Goal: Task Accomplishment & Management: Use online tool/utility

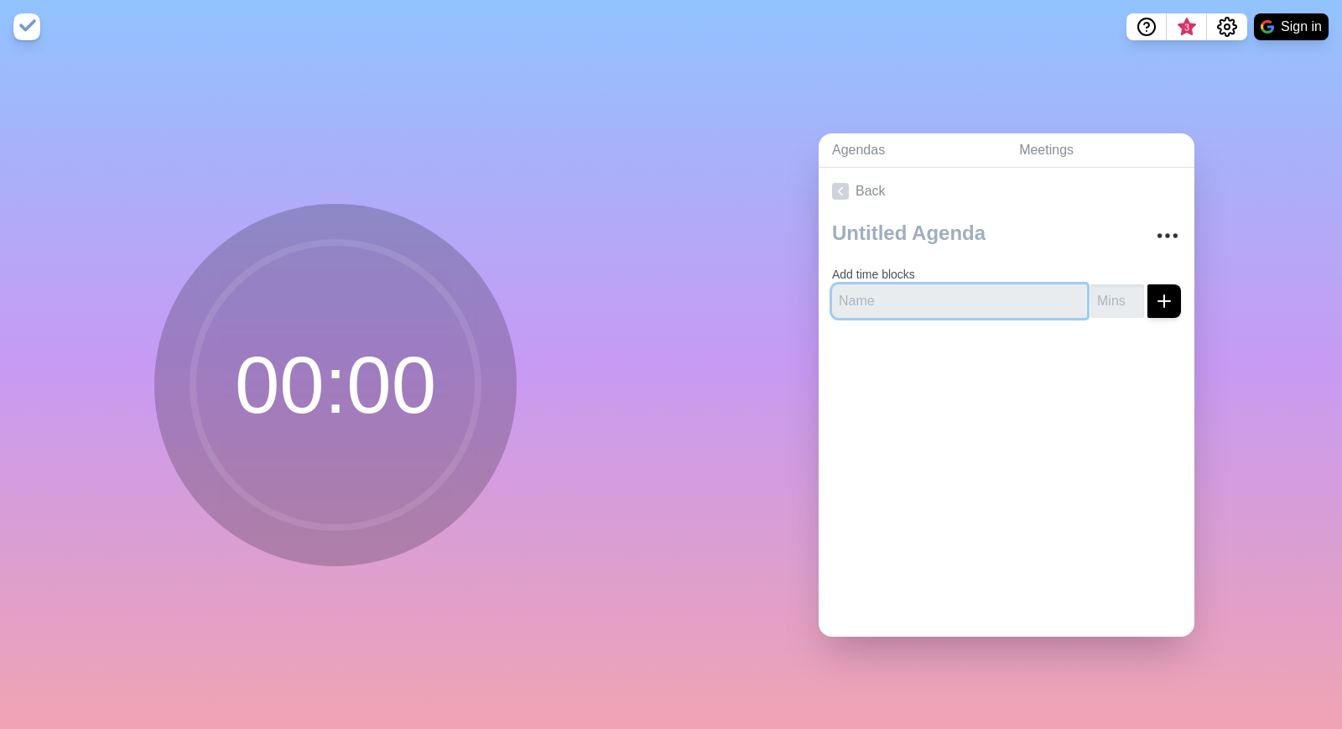
click at [886, 299] on input "text" at bounding box center [959, 301] width 255 height 34
click at [532, 281] on div "00 : 00" at bounding box center [335, 391] width 671 height 675
click at [899, 304] on input "text" at bounding box center [959, 301] width 255 height 34
type input "Intros"
click at [1117, 299] on input "number" at bounding box center [1117, 301] width 54 height 34
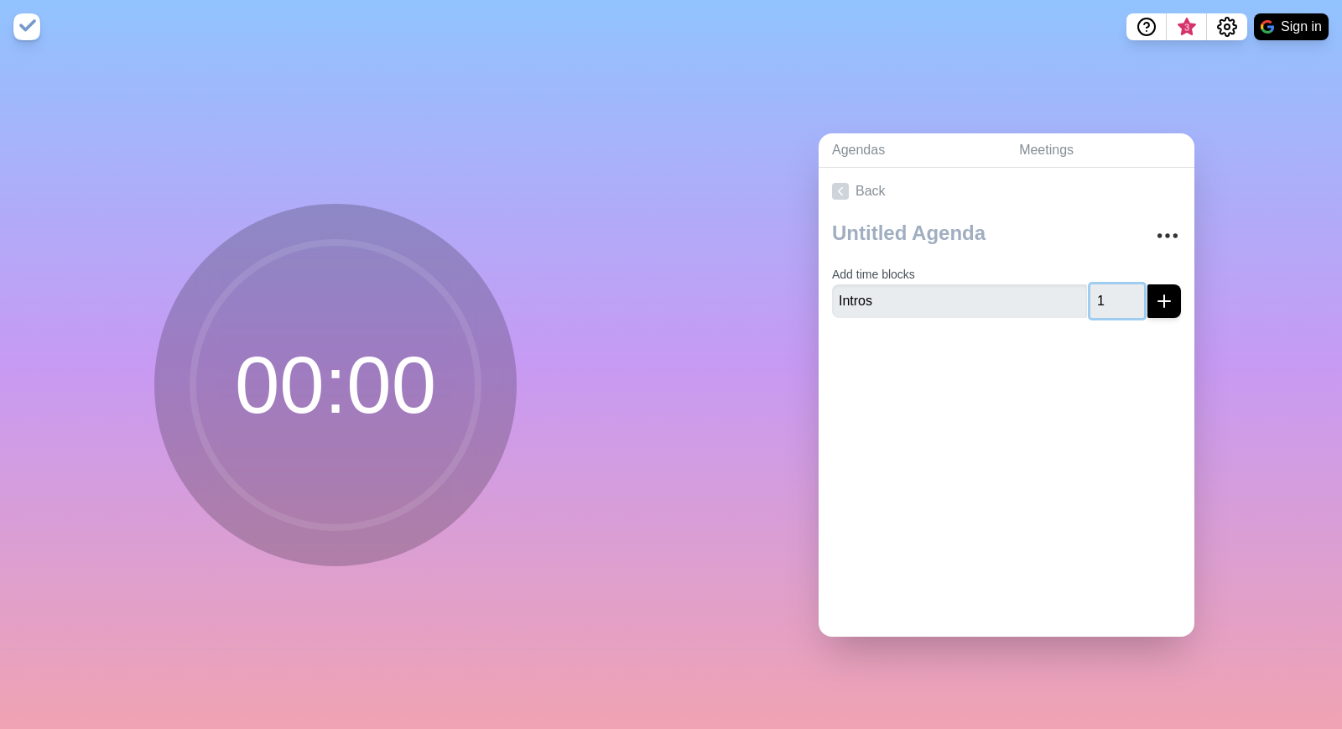
click at [1132, 294] on input "1" at bounding box center [1117, 301] width 54 height 34
click at [1132, 294] on input "2" at bounding box center [1117, 301] width 54 height 34
click at [1132, 294] on input "3" at bounding box center [1117, 301] width 54 height 34
click at [1132, 294] on input "4" at bounding box center [1117, 301] width 54 height 34
click at [1132, 294] on input "5" at bounding box center [1117, 301] width 54 height 34
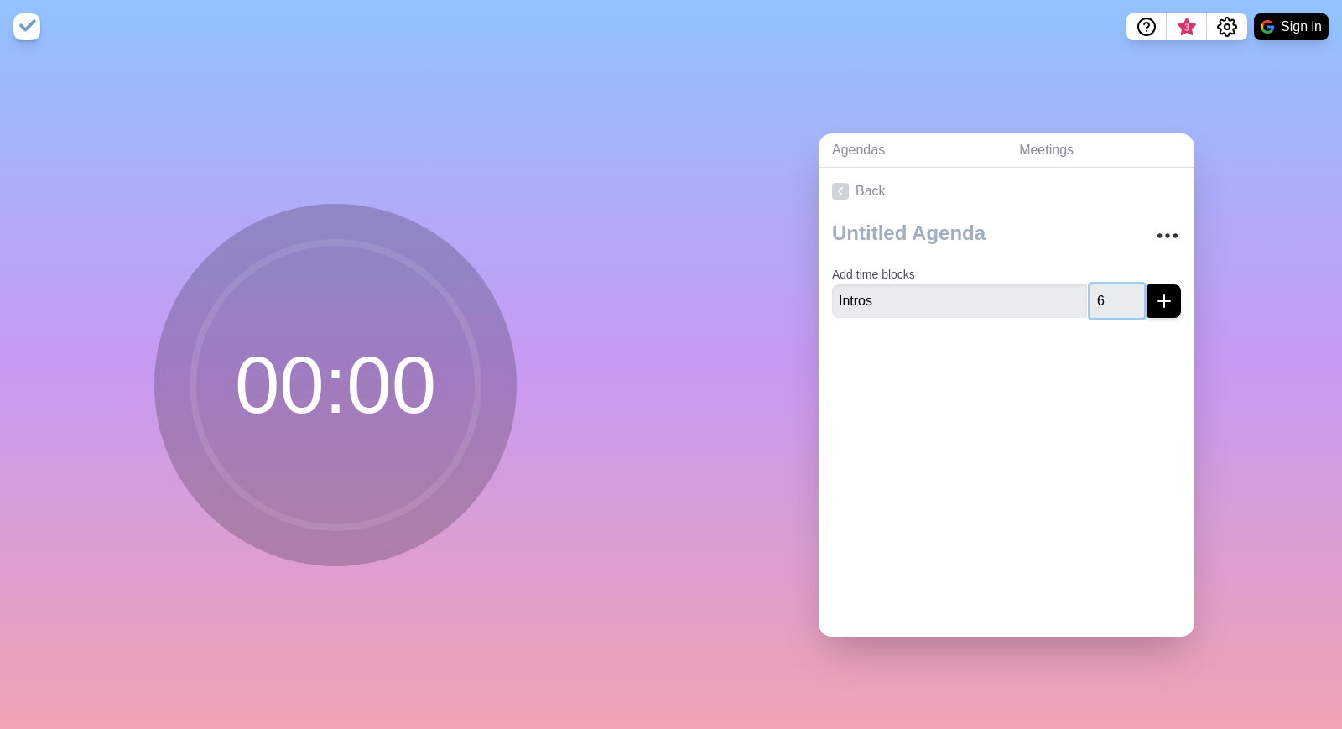
type input "6"
click at [1132, 294] on input "6" at bounding box center [1117, 301] width 54 height 34
click at [1168, 304] on icon "submit" at bounding box center [1164, 301] width 20 height 20
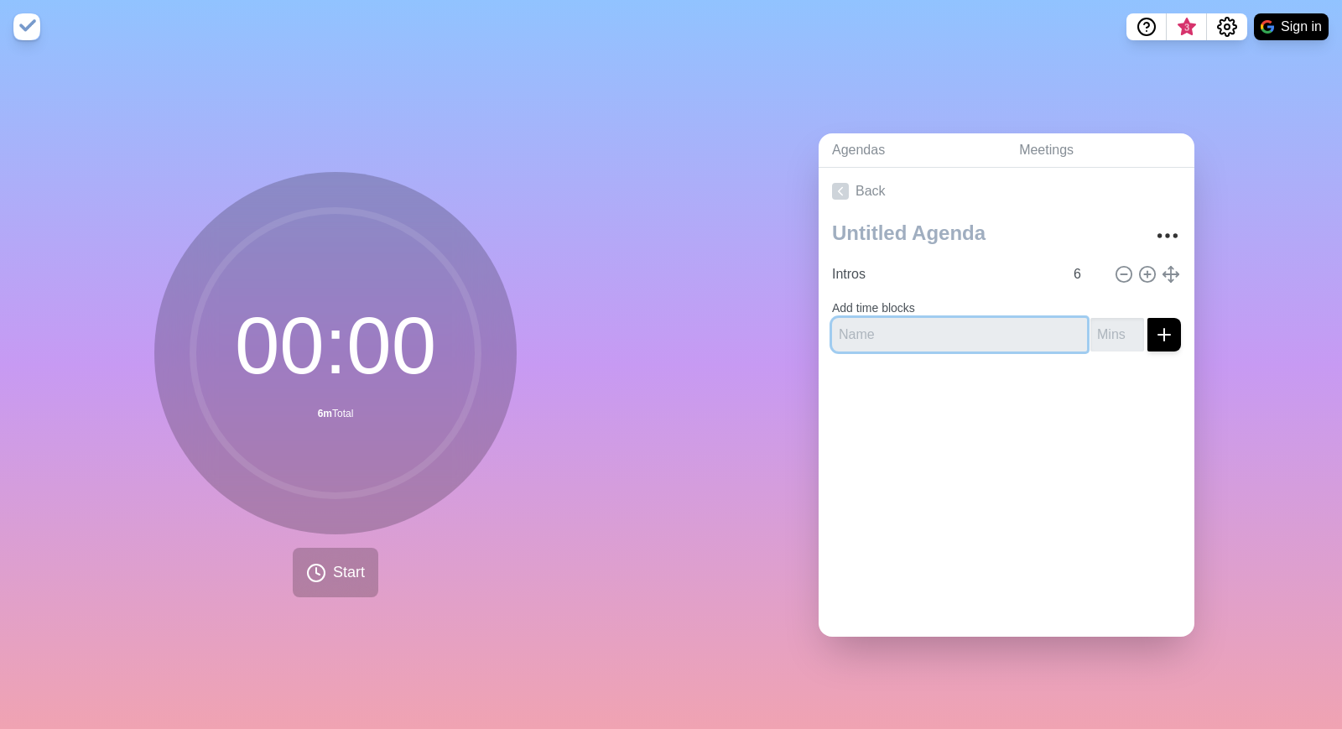
click at [1024, 329] on input "text" at bounding box center [959, 335] width 255 height 34
type input "enSYNC presentation"
click at [1123, 325] on input "number" at bounding box center [1117, 335] width 54 height 34
type input "25"
click at [1106, 389] on div at bounding box center [1007, 398] width 376 height 67
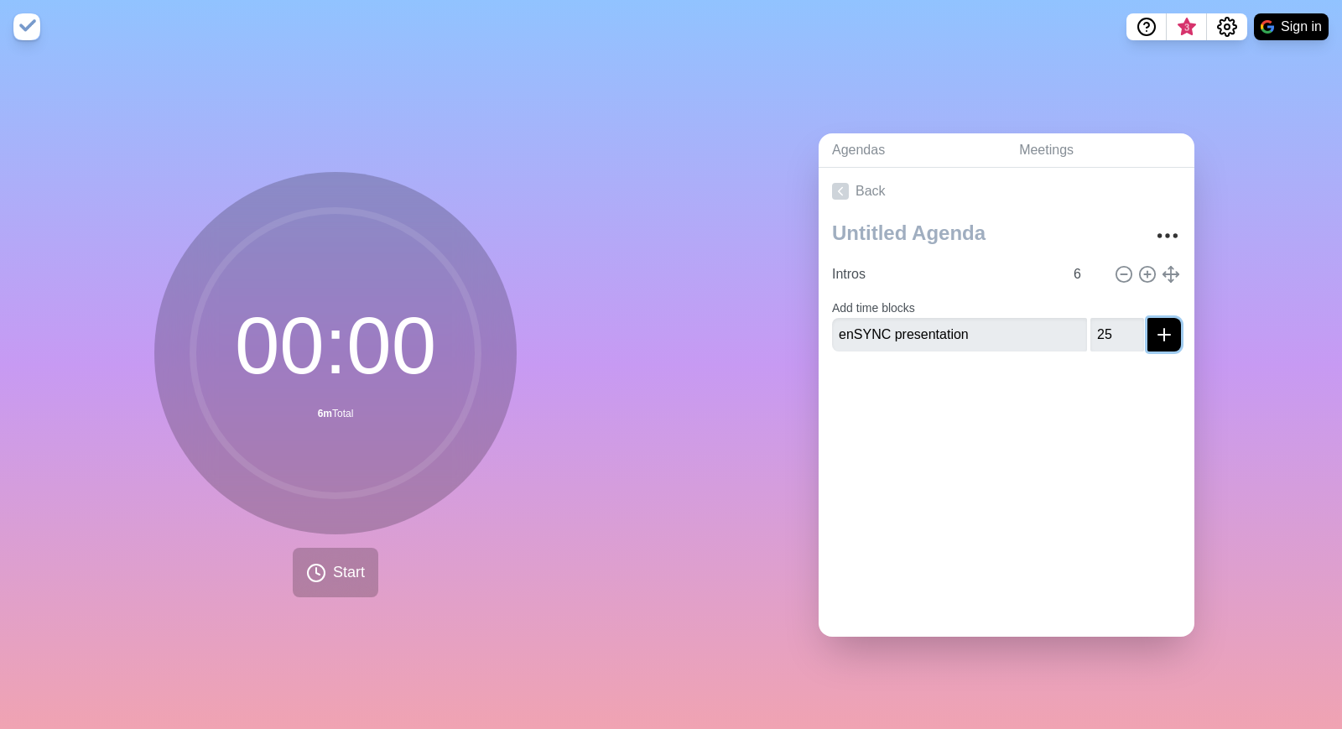
click at [1163, 340] on icon "submit" at bounding box center [1164, 335] width 20 height 20
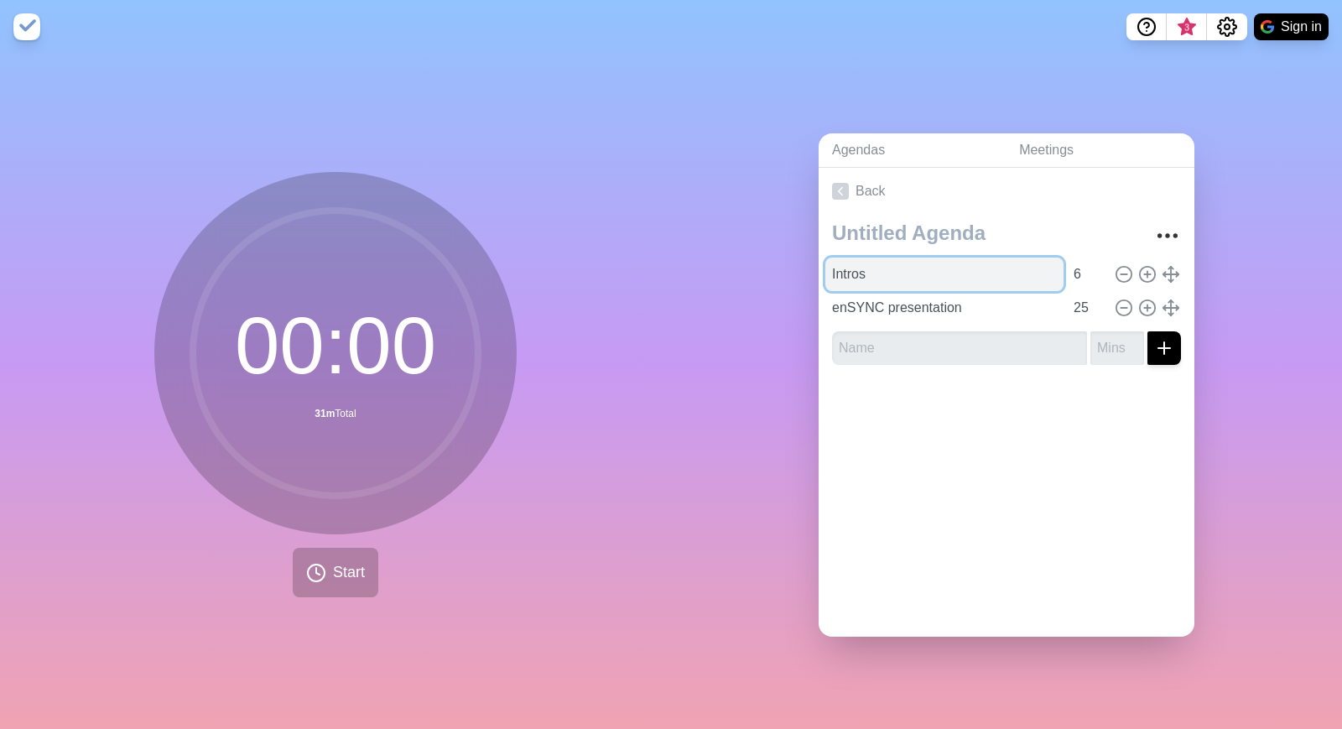
click at [903, 283] on input "Intros" at bounding box center [944, 275] width 238 height 34
click at [935, 419] on div at bounding box center [1007, 411] width 376 height 67
click at [357, 575] on span "Start" at bounding box center [349, 572] width 32 height 23
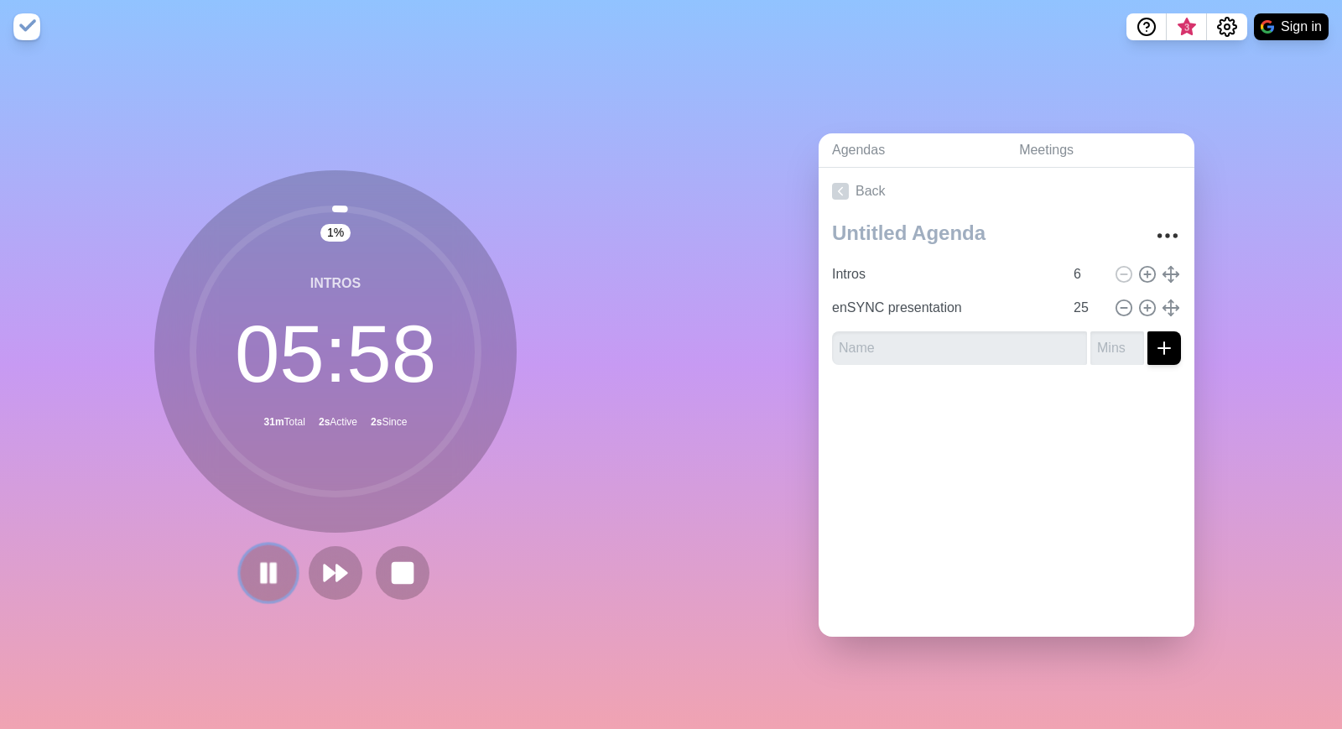
click at [264, 567] on rect at bounding box center [264, 572] width 5 height 18
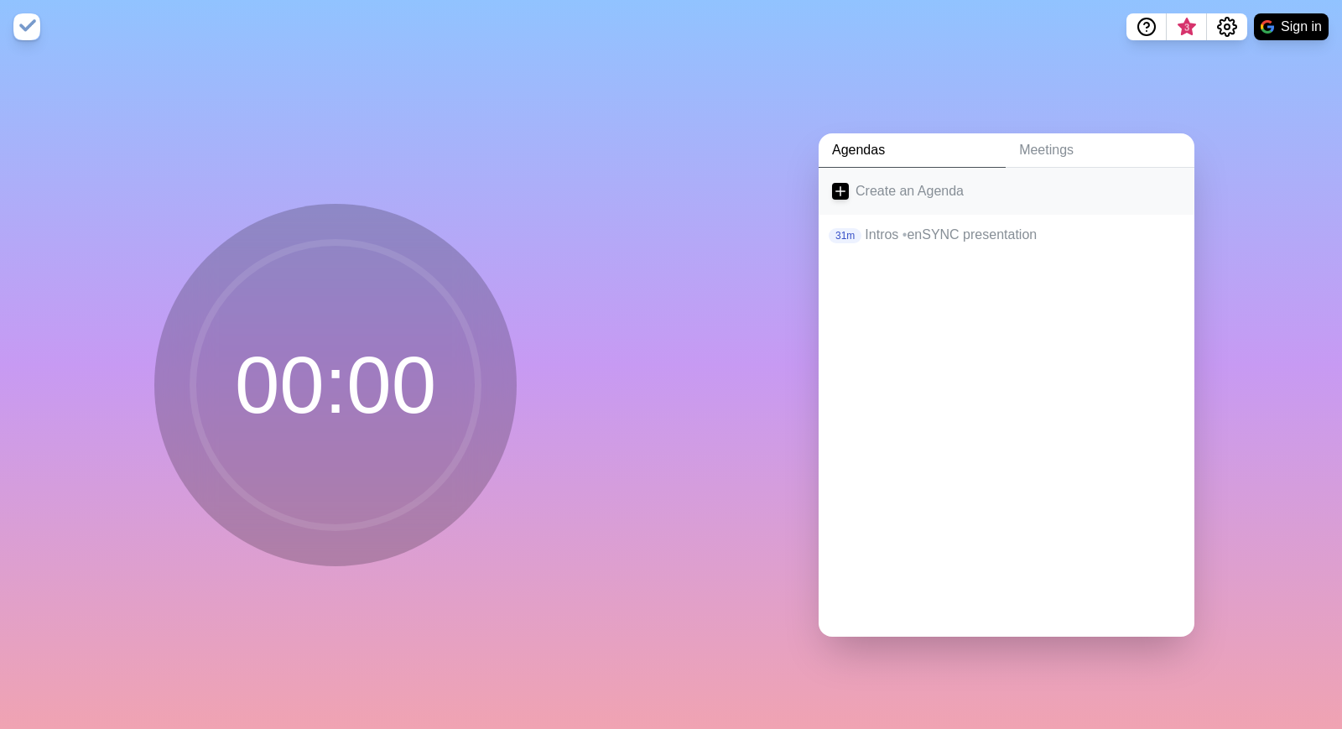
click at [895, 192] on link "Create an Agenda" at bounding box center [1007, 191] width 376 height 47
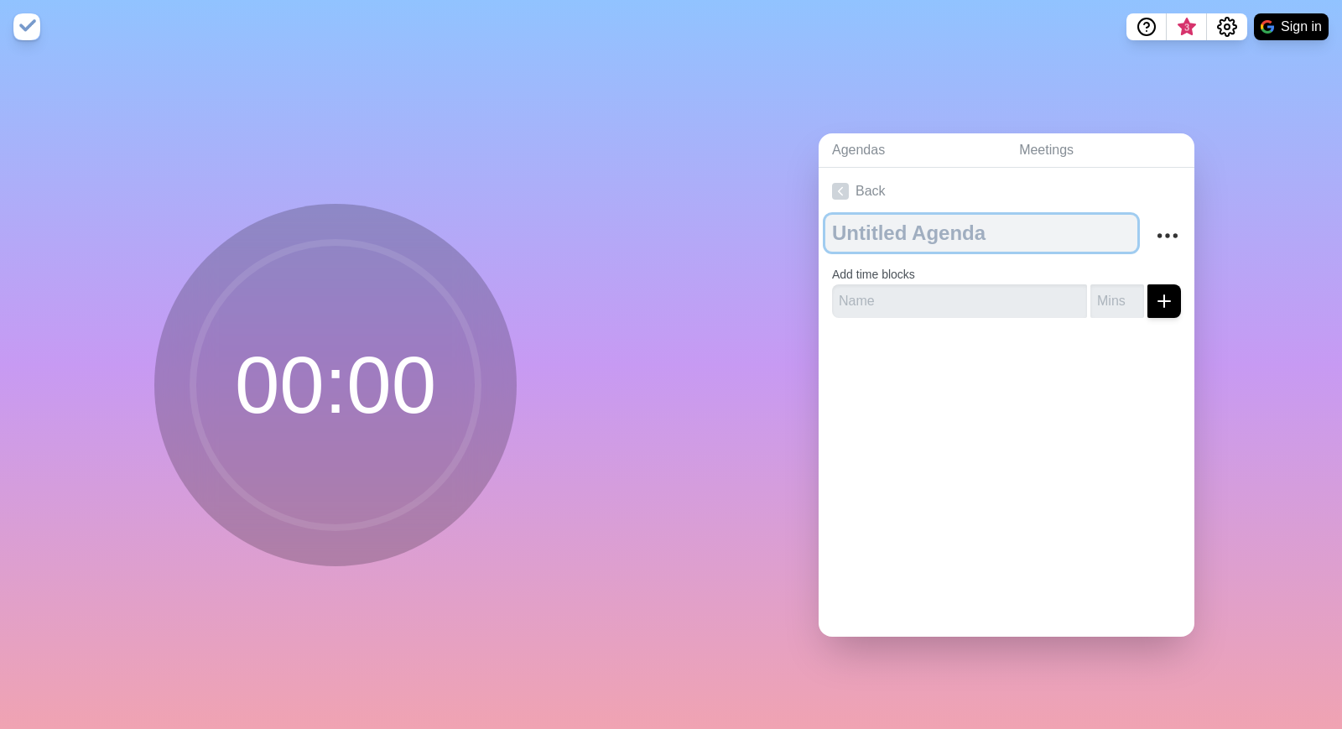
click at [907, 232] on textarea at bounding box center [981, 233] width 312 height 37
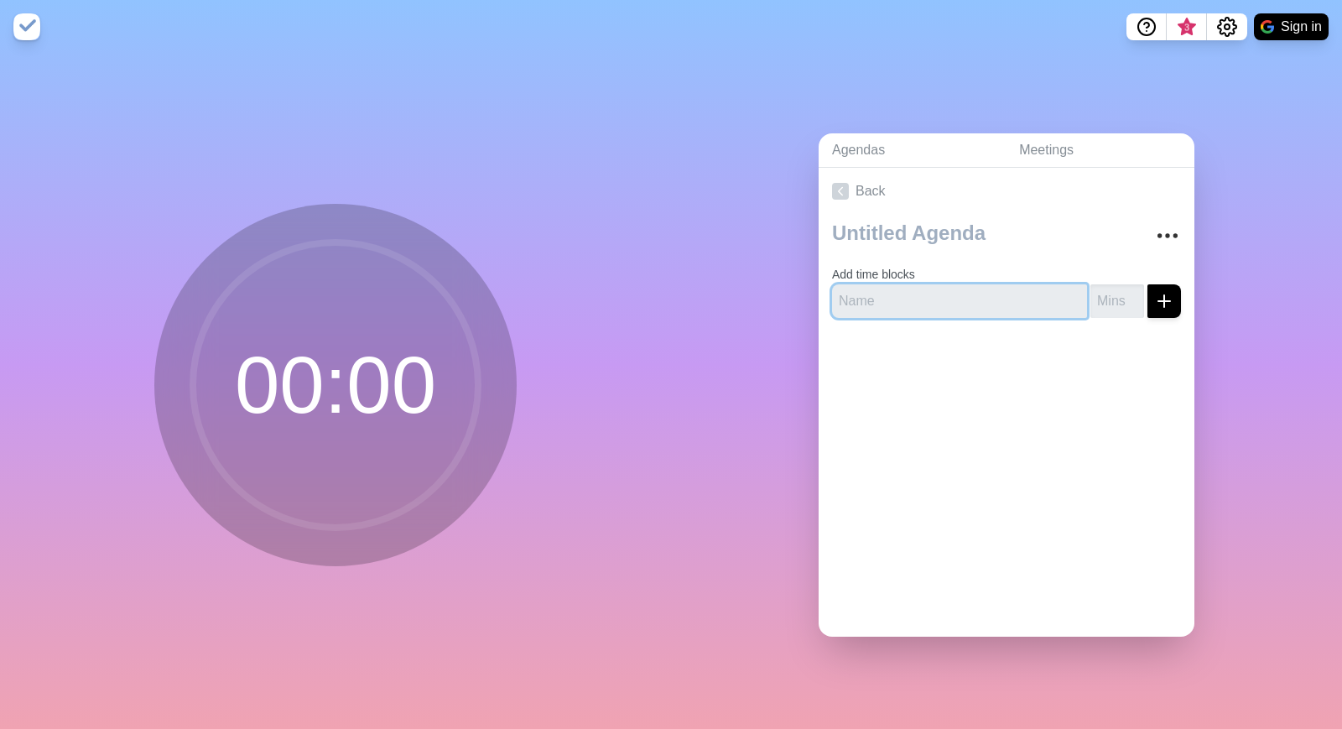
click at [929, 304] on input "text" at bounding box center [959, 301] width 255 height 34
type input "sdfsdf"
click at [1133, 296] on input "1" at bounding box center [1117, 301] width 54 height 34
click at [1133, 296] on input "2" at bounding box center [1117, 301] width 54 height 34
click at [1133, 296] on input "3" at bounding box center [1117, 301] width 54 height 34
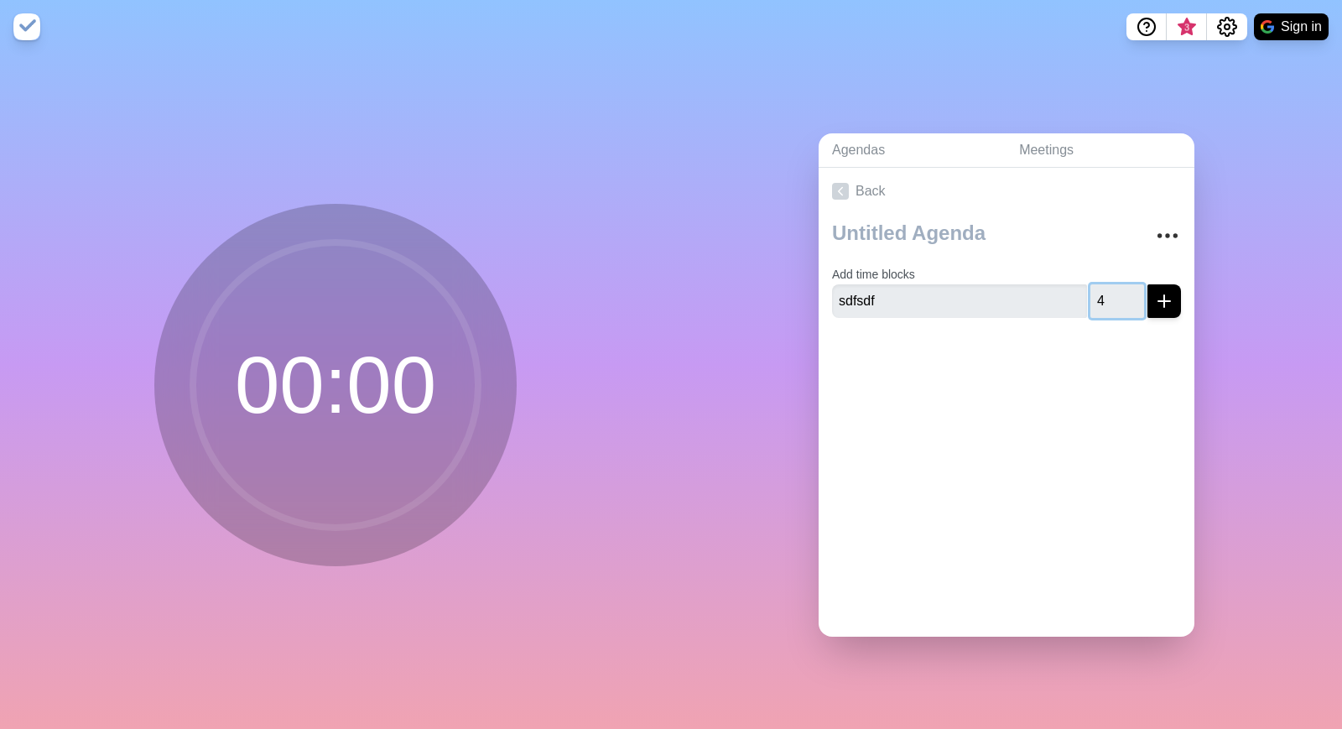
click at [1133, 296] on input "4" at bounding box center [1117, 301] width 54 height 34
click at [1133, 296] on input "5" at bounding box center [1117, 301] width 54 height 34
click at [1133, 296] on input "6" at bounding box center [1117, 301] width 54 height 34
click at [1133, 296] on input "7" at bounding box center [1117, 301] width 54 height 34
click at [1133, 296] on input "8" at bounding box center [1117, 301] width 54 height 34
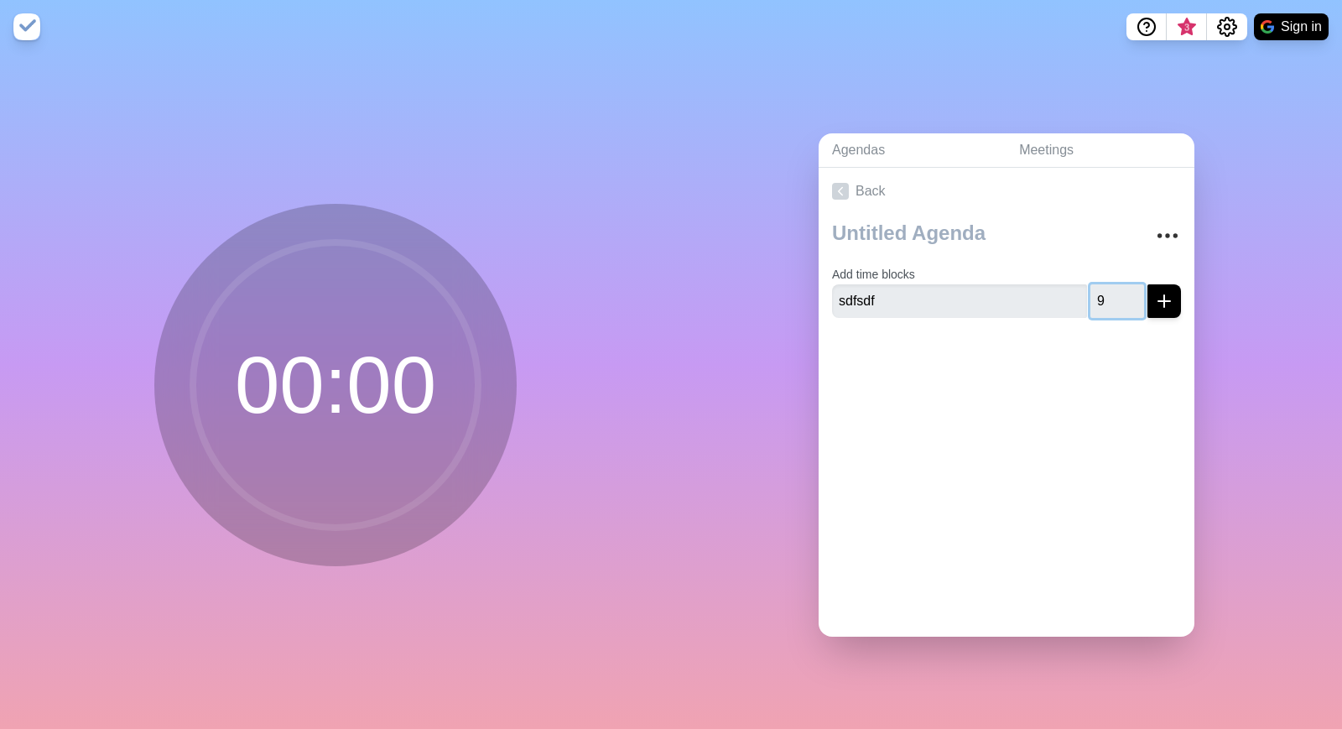
type input "9"
click at [1133, 296] on input "9" at bounding box center [1117, 301] width 54 height 34
click at [1172, 299] on icon "submit" at bounding box center [1164, 301] width 20 height 20
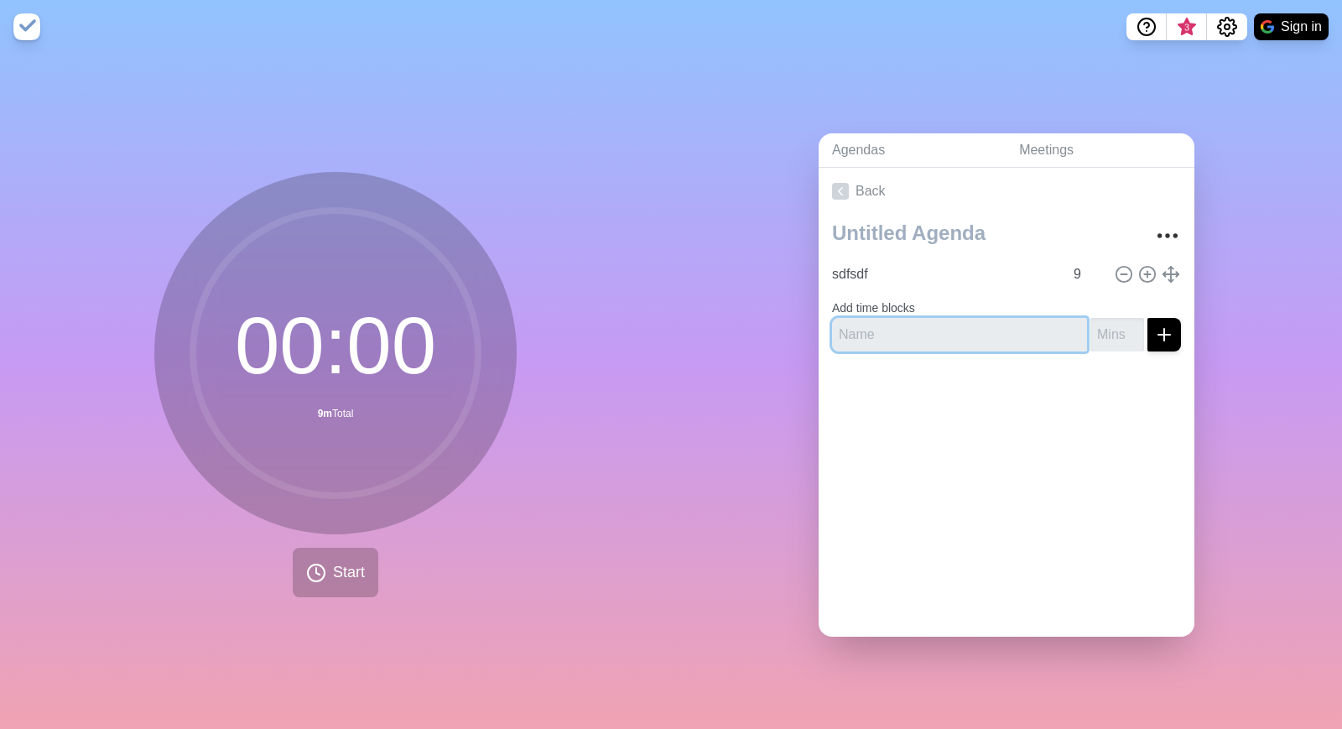
click at [1017, 341] on input "text" at bounding box center [959, 335] width 255 height 34
type input "sdfsdfsdf"
click at [1103, 334] on input "number" at bounding box center [1117, 335] width 54 height 34
type input "25"
click at [1164, 340] on line "submit" at bounding box center [1164, 335] width 0 height 12
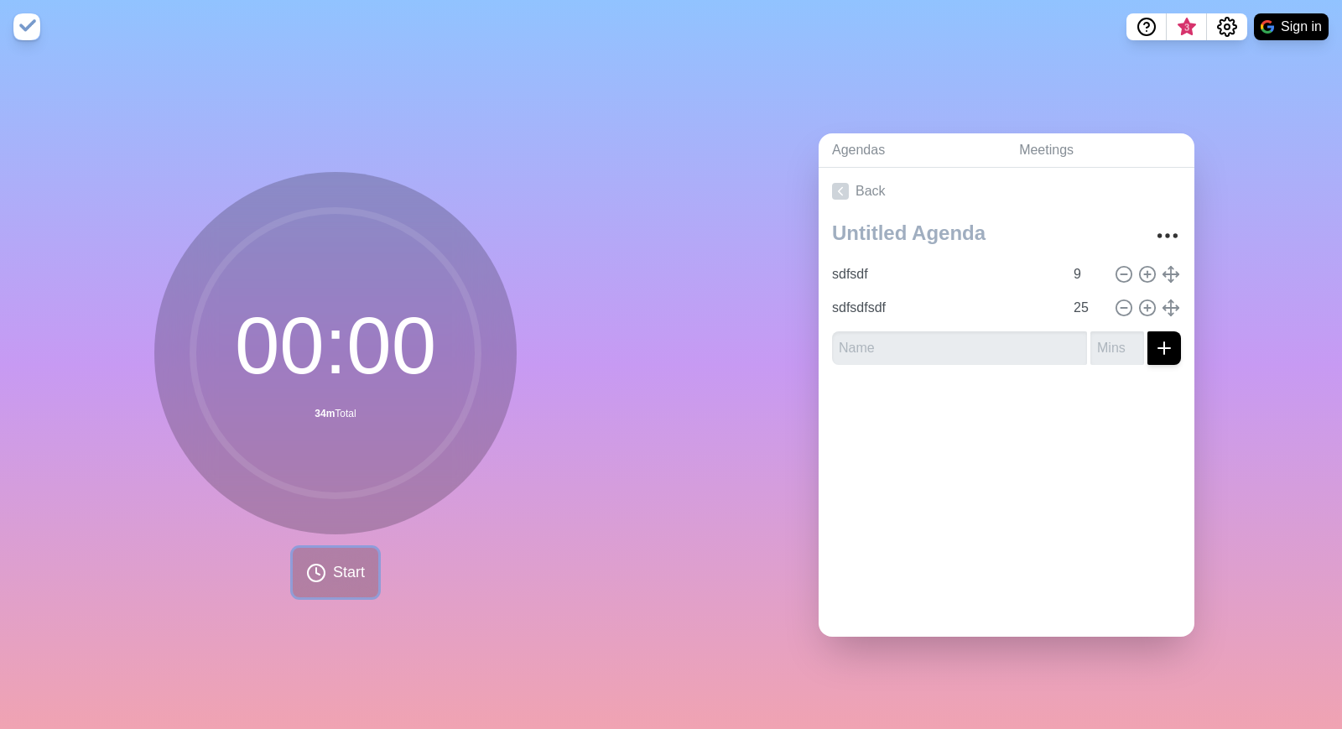
click at [336, 582] on span "Start" at bounding box center [349, 572] width 32 height 23
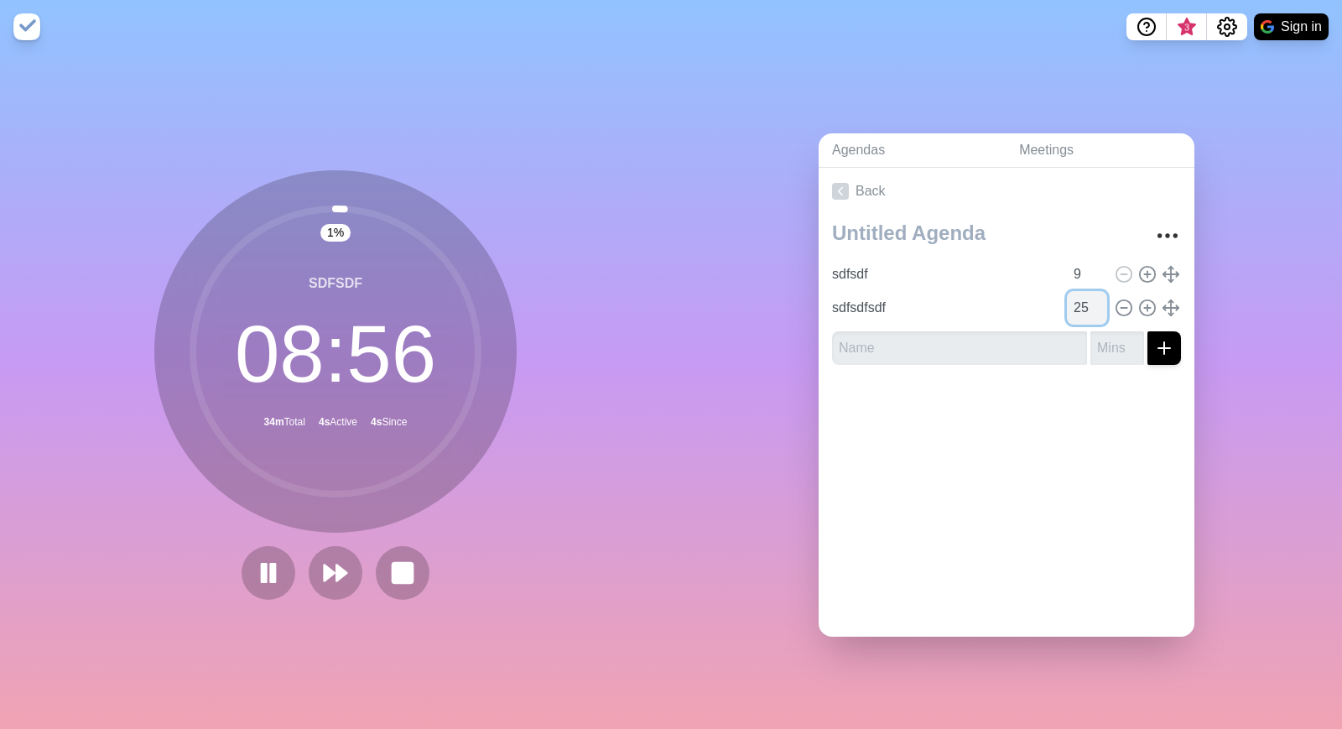
click at [1074, 308] on input "25" at bounding box center [1087, 308] width 40 height 34
click at [1097, 313] on input "24" at bounding box center [1087, 308] width 40 height 34
click at [1097, 313] on input "23" at bounding box center [1087, 308] width 40 height 34
click at [1097, 313] on input "22" at bounding box center [1087, 308] width 40 height 34
type input "21"
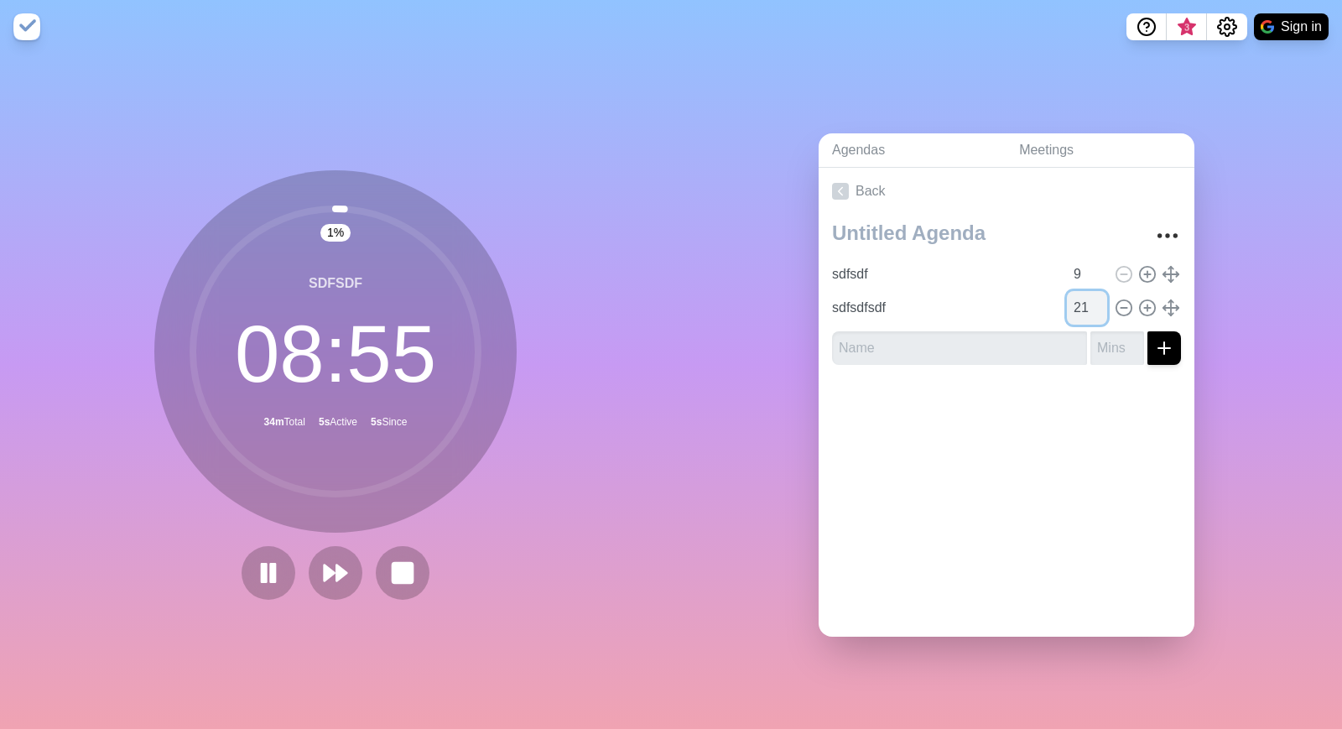
click at [1097, 313] on input "21" at bounding box center [1087, 308] width 40 height 34
click at [1059, 415] on div at bounding box center [1007, 411] width 376 height 67
type input "sdfsdf"
type input "9"
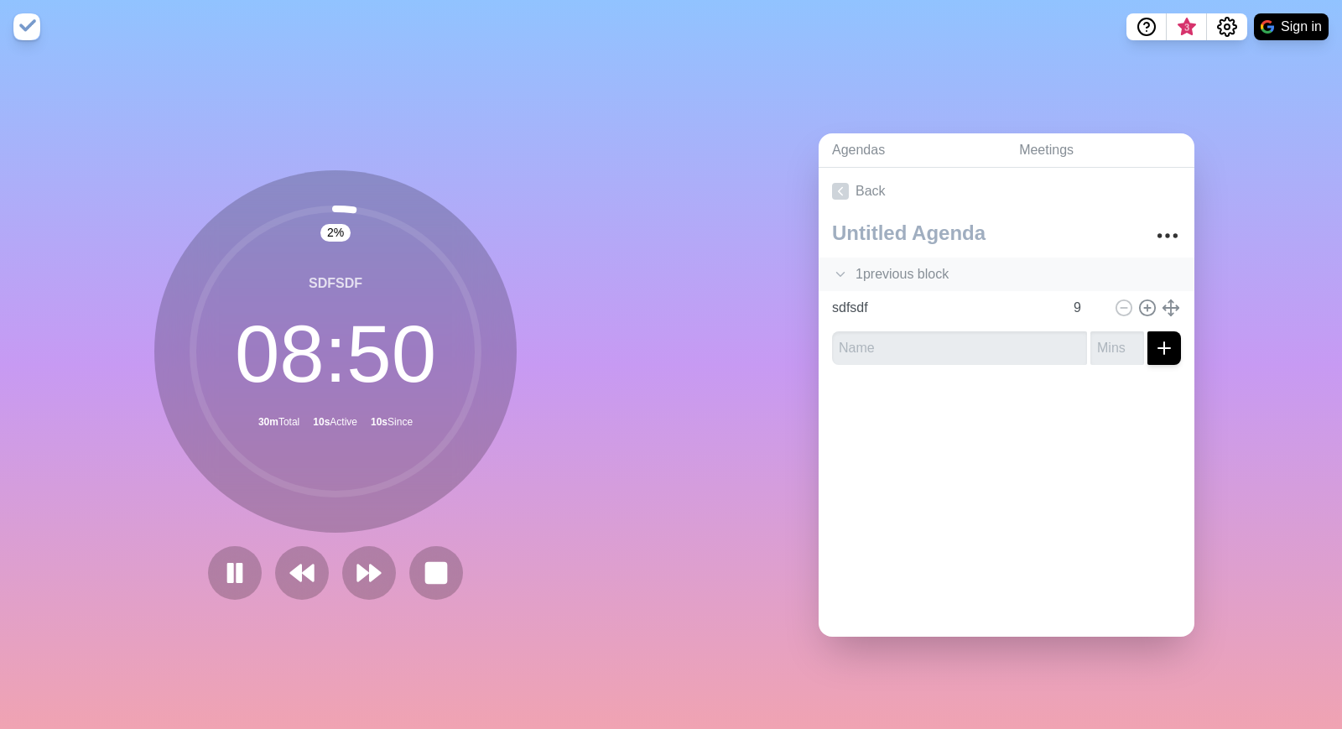
click at [837, 278] on icon at bounding box center [840, 274] width 17 height 17
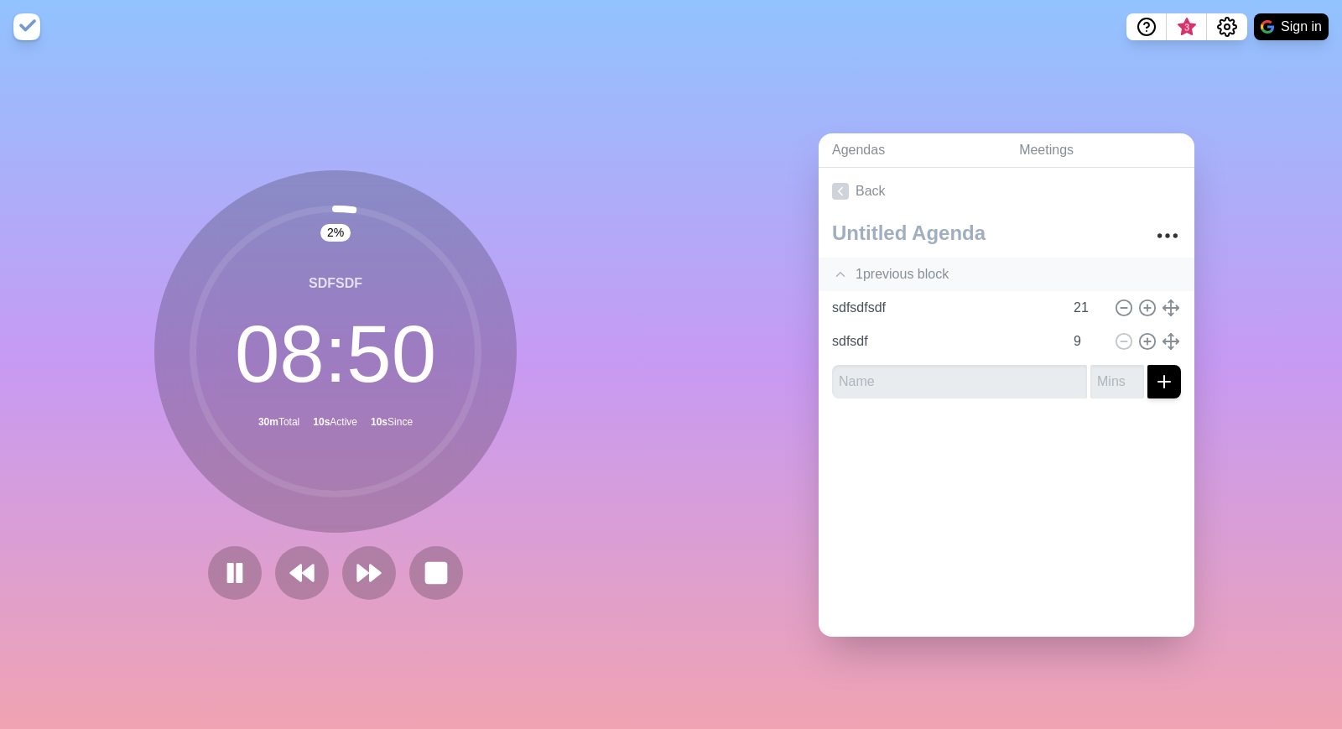
click at [837, 278] on icon at bounding box center [840, 274] width 17 height 17
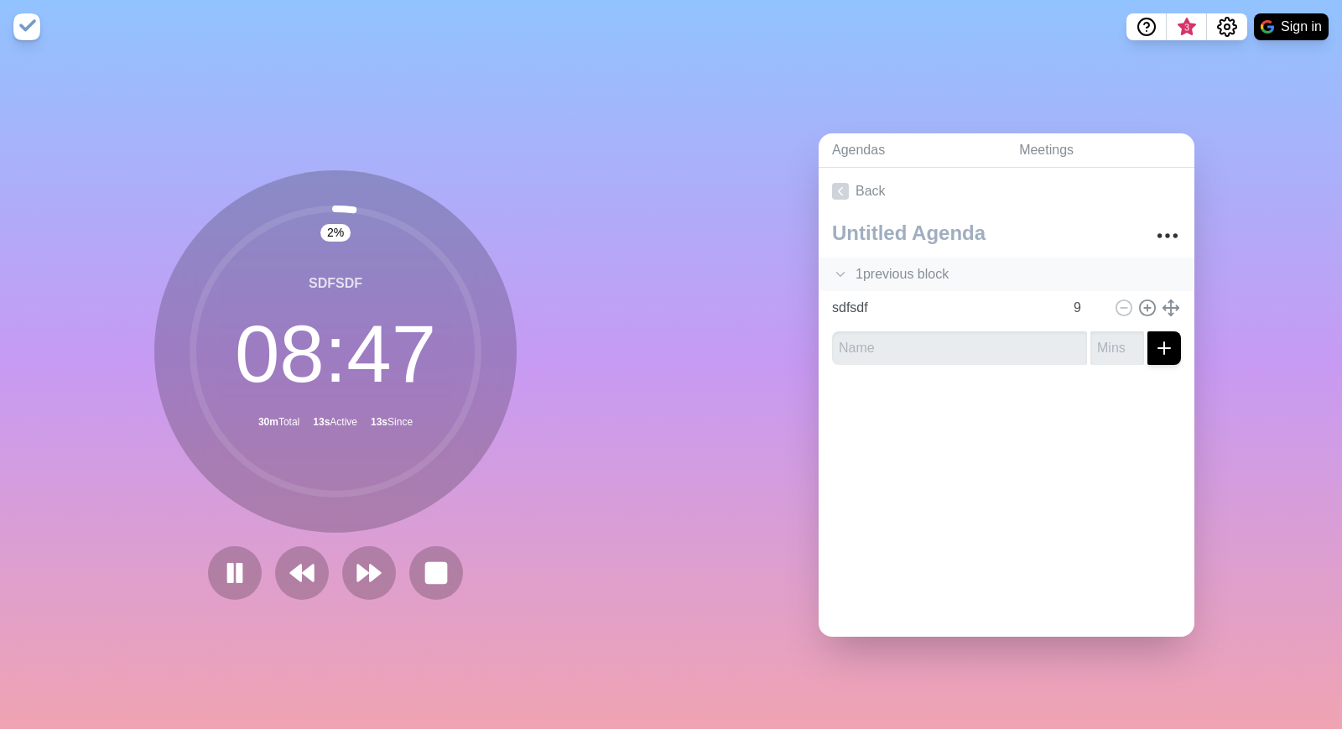
click at [305, 117] on div "2 % sdfsdf 08 : 47 30m Total 13s Active 13s Since" at bounding box center [335, 391] width 671 height 675
click at [858, 150] on link "Agendas" at bounding box center [912, 150] width 187 height 34
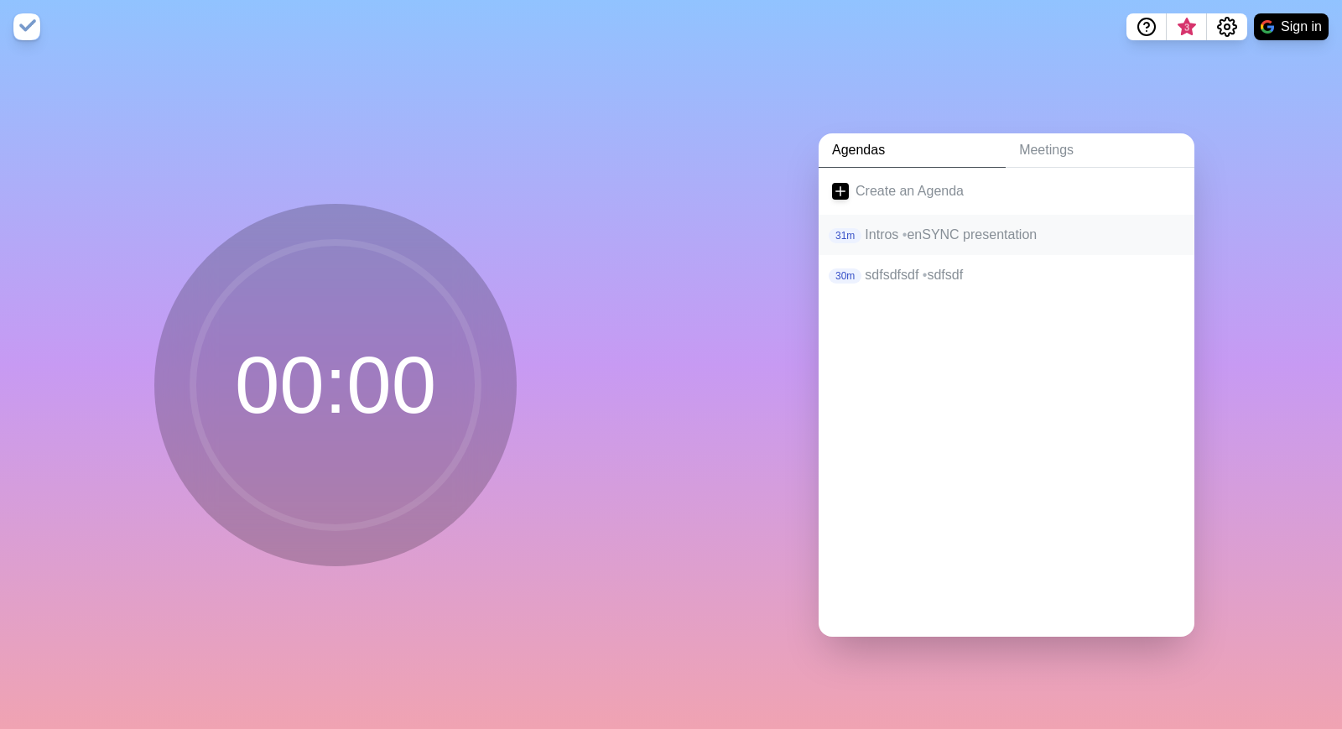
click at [920, 237] on p "Intros • enSYNC presentation" at bounding box center [1023, 235] width 316 height 20
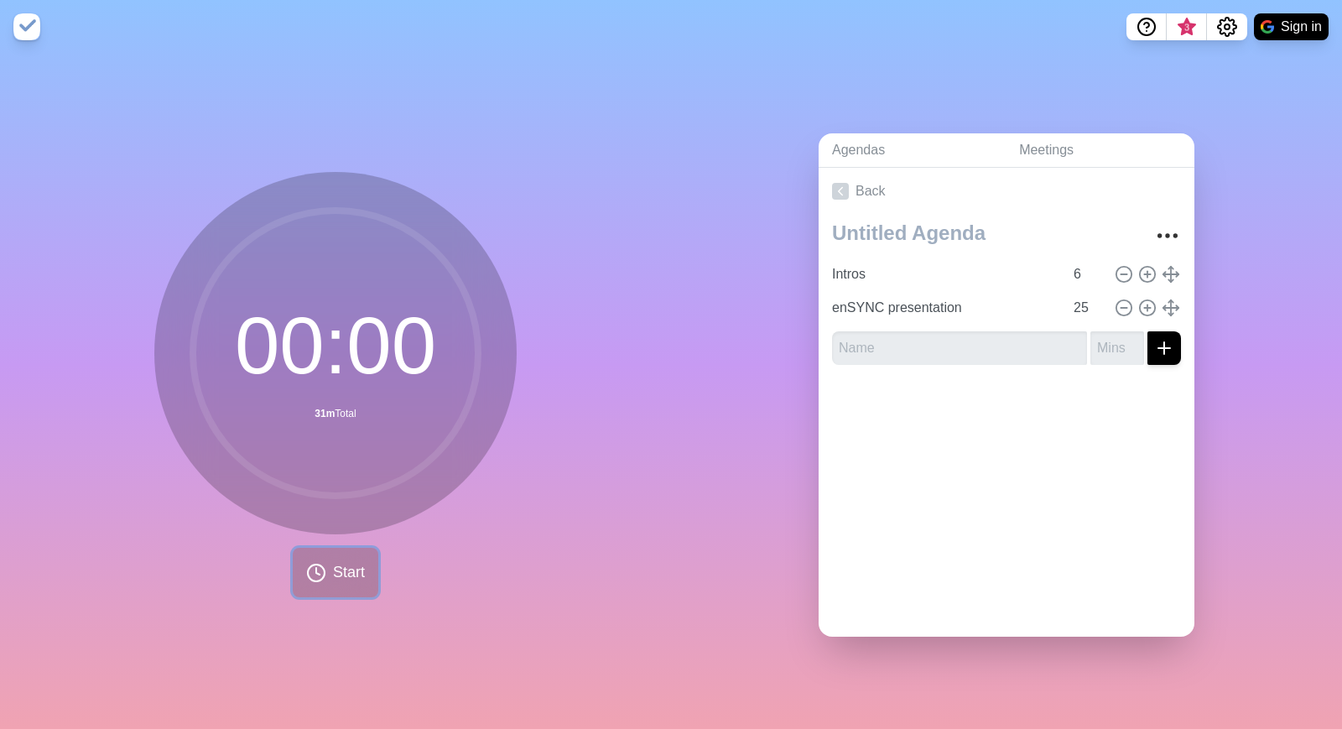
click at [347, 561] on span "Start" at bounding box center [349, 572] width 32 height 23
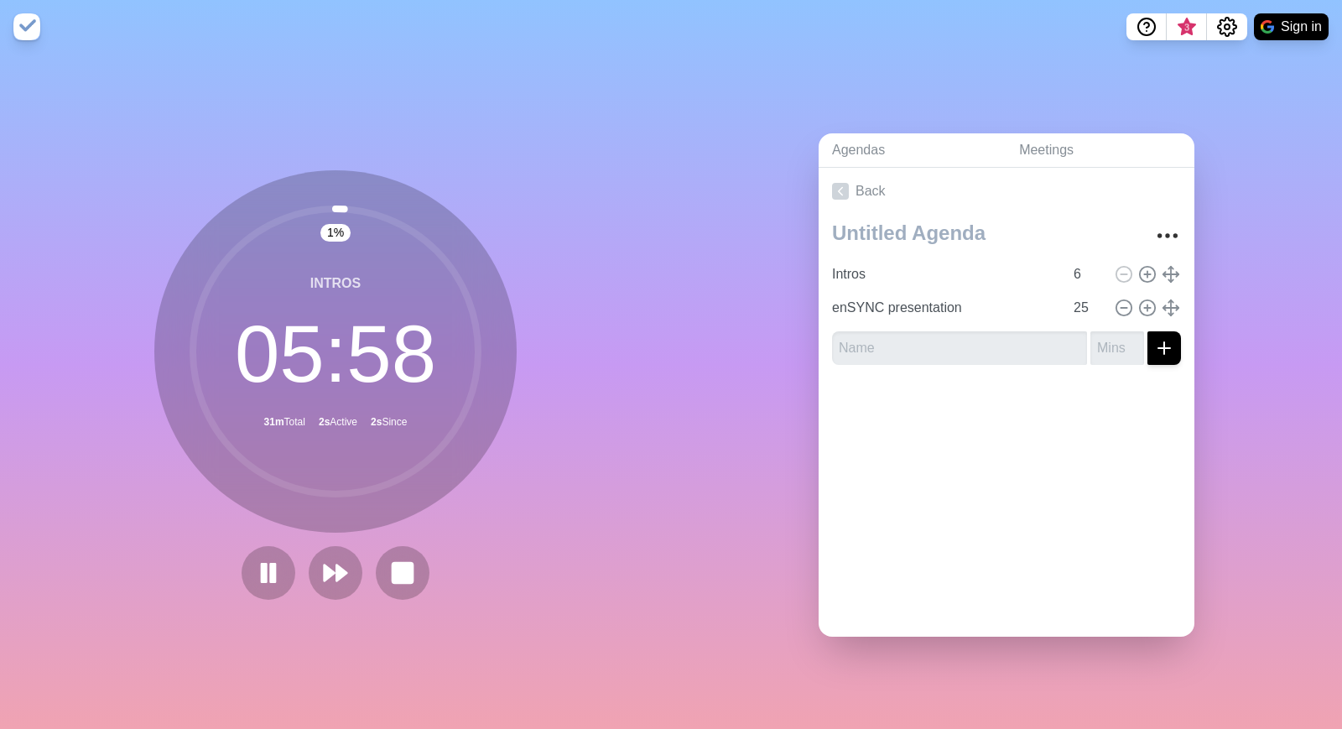
click at [29, 18] on img at bounding box center [26, 26] width 27 height 27
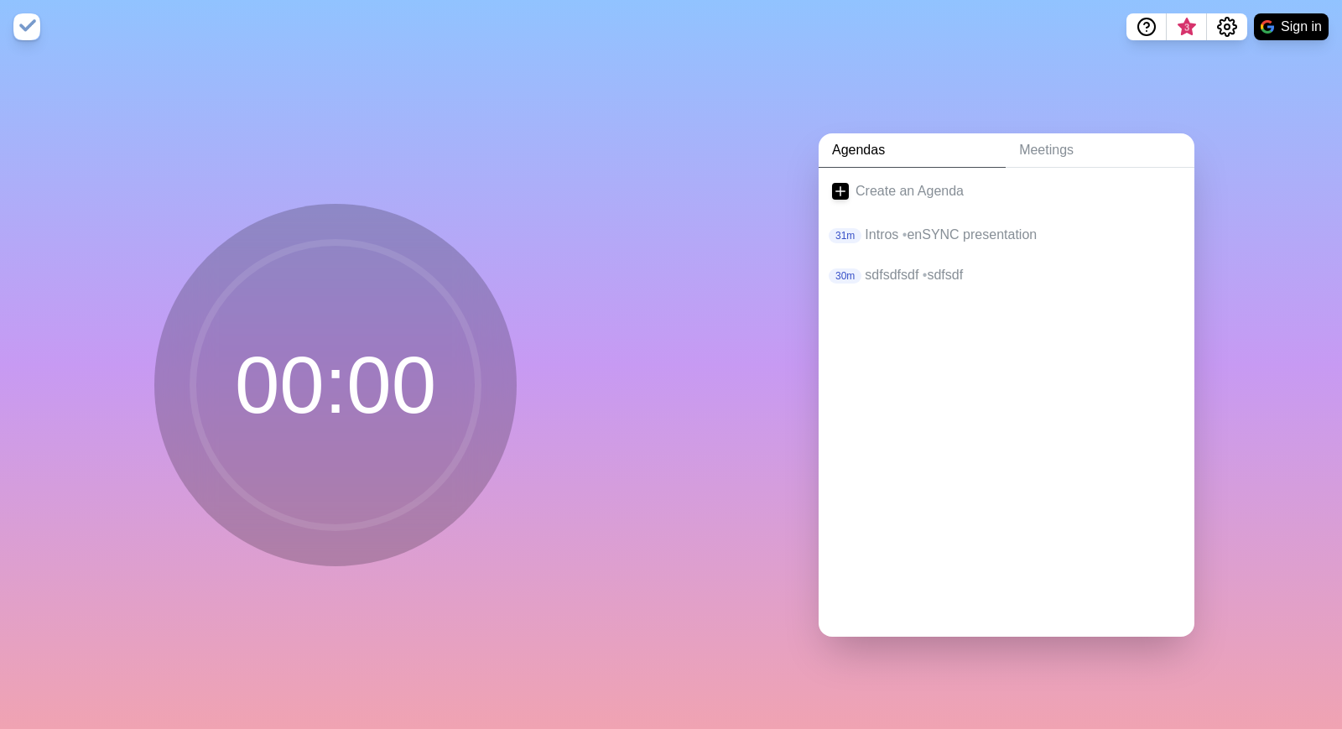
click at [29, 18] on img at bounding box center [26, 26] width 27 height 27
click at [883, 191] on link "Create an Agenda" at bounding box center [1007, 191] width 376 height 47
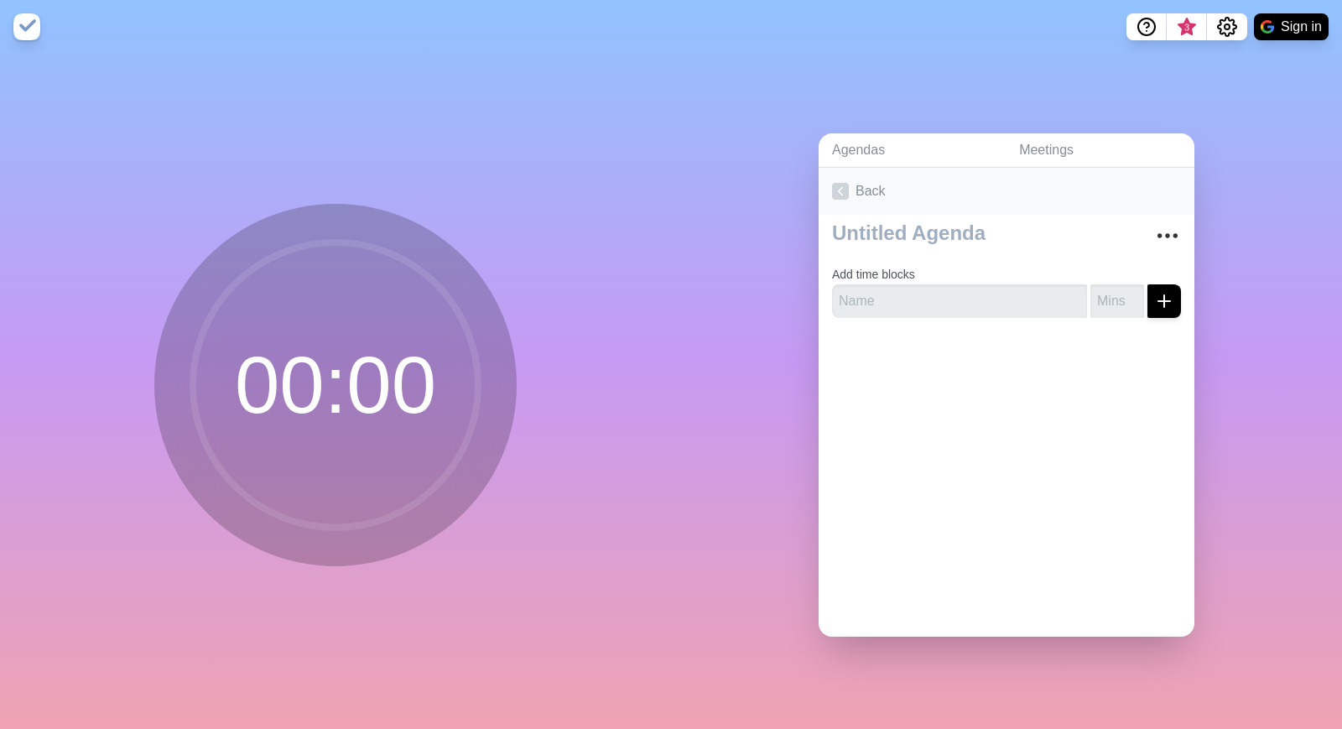
click at [850, 177] on link "Back" at bounding box center [1007, 191] width 376 height 47
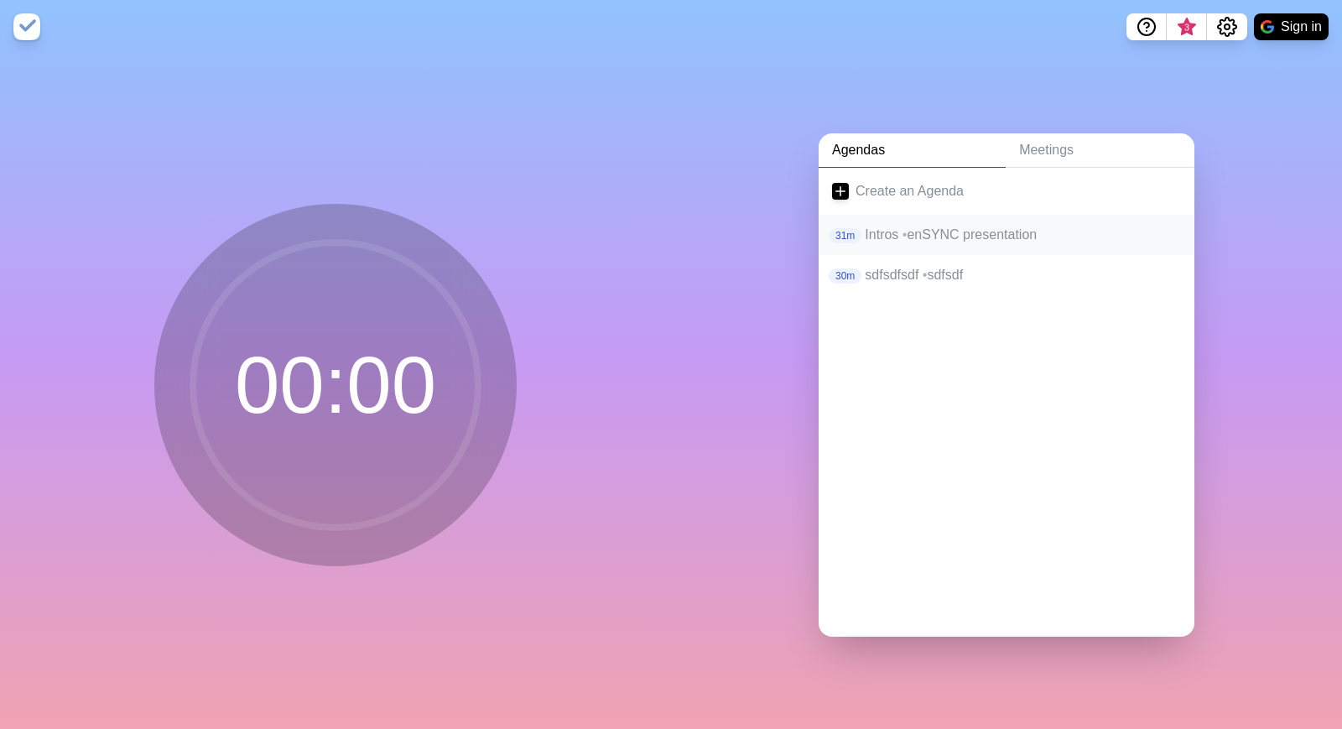
click at [880, 249] on div "31m Intros • enSYNC presentation" at bounding box center [1007, 235] width 376 height 40
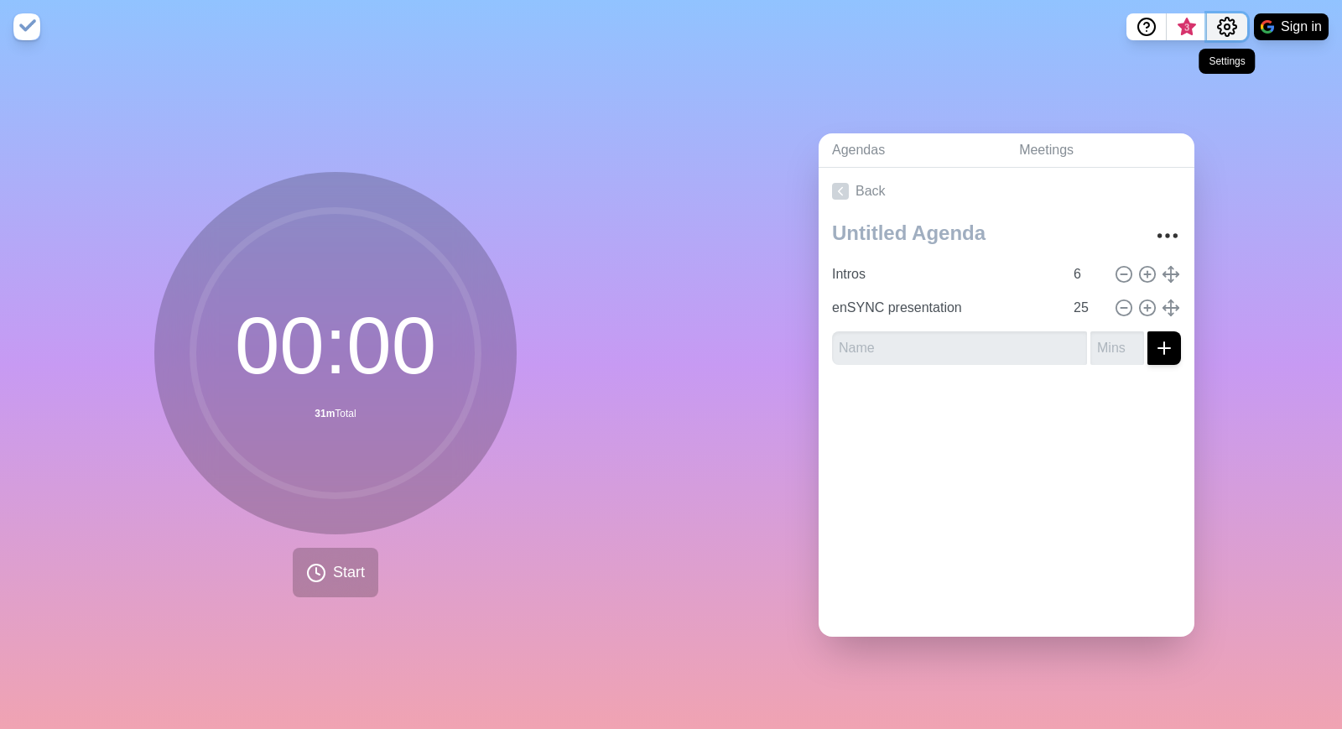
click at [1218, 22] on icon "Settings" at bounding box center [1227, 27] width 20 height 20
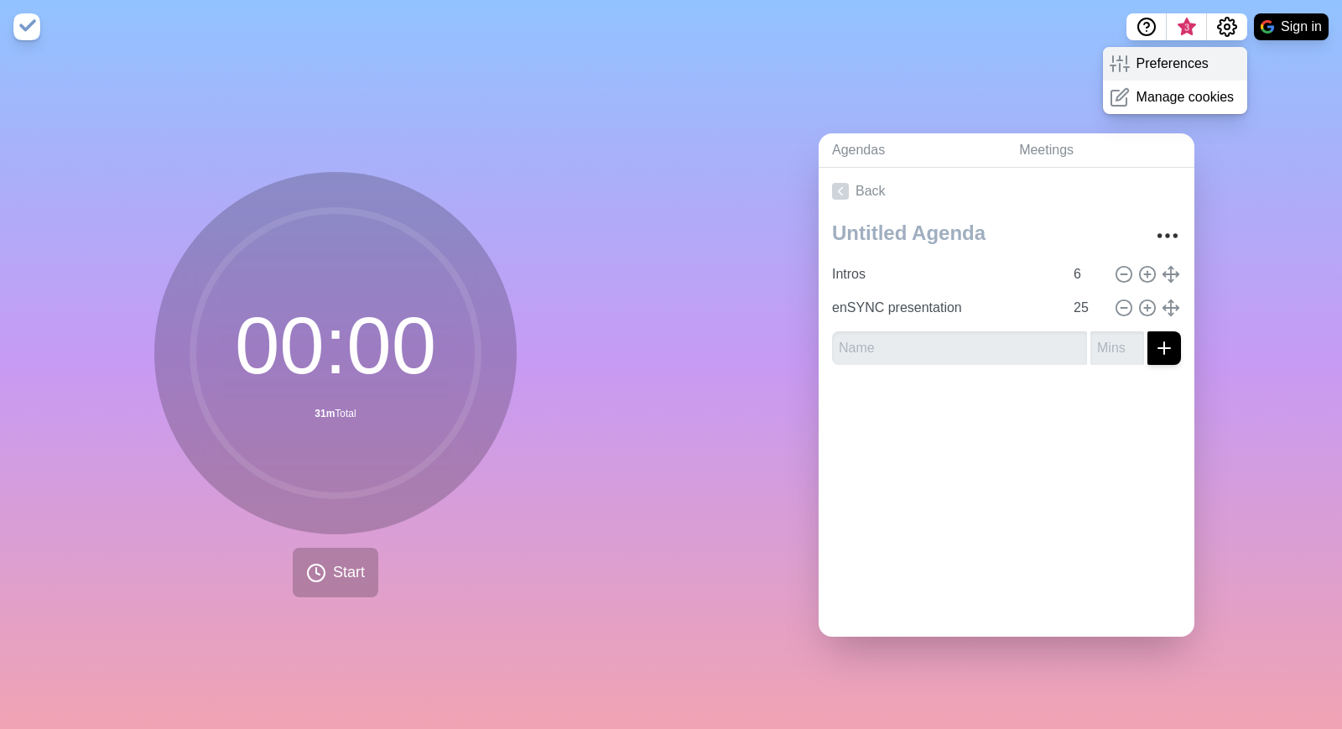
click at [1176, 64] on p "Preferences" at bounding box center [1173, 64] width 72 height 20
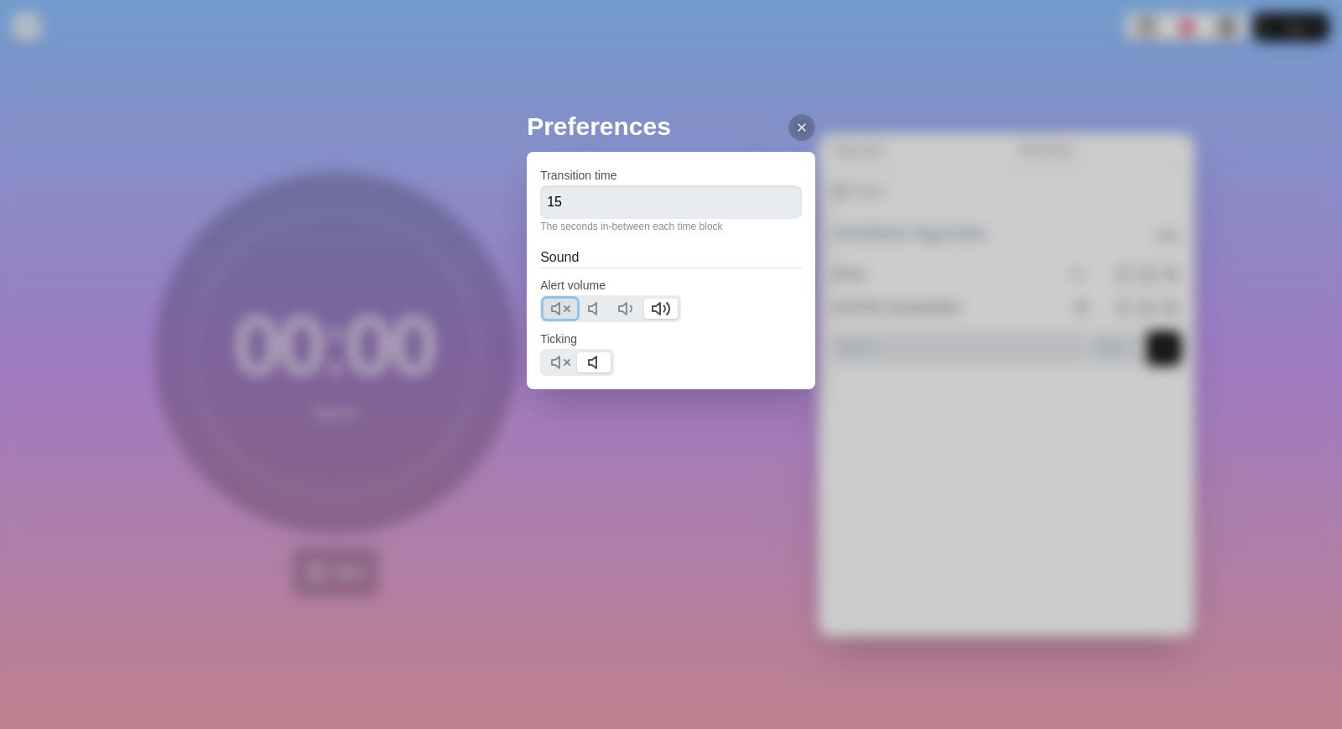
click at [569, 301] on icon at bounding box center [560, 309] width 20 height 20
click at [607, 308] on icon at bounding box center [597, 309] width 20 height 20
click at [557, 364] on icon at bounding box center [560, 362] width 20 height 20
click at [788, 136] on div at bounding box center [801, 127] width 27 height 27
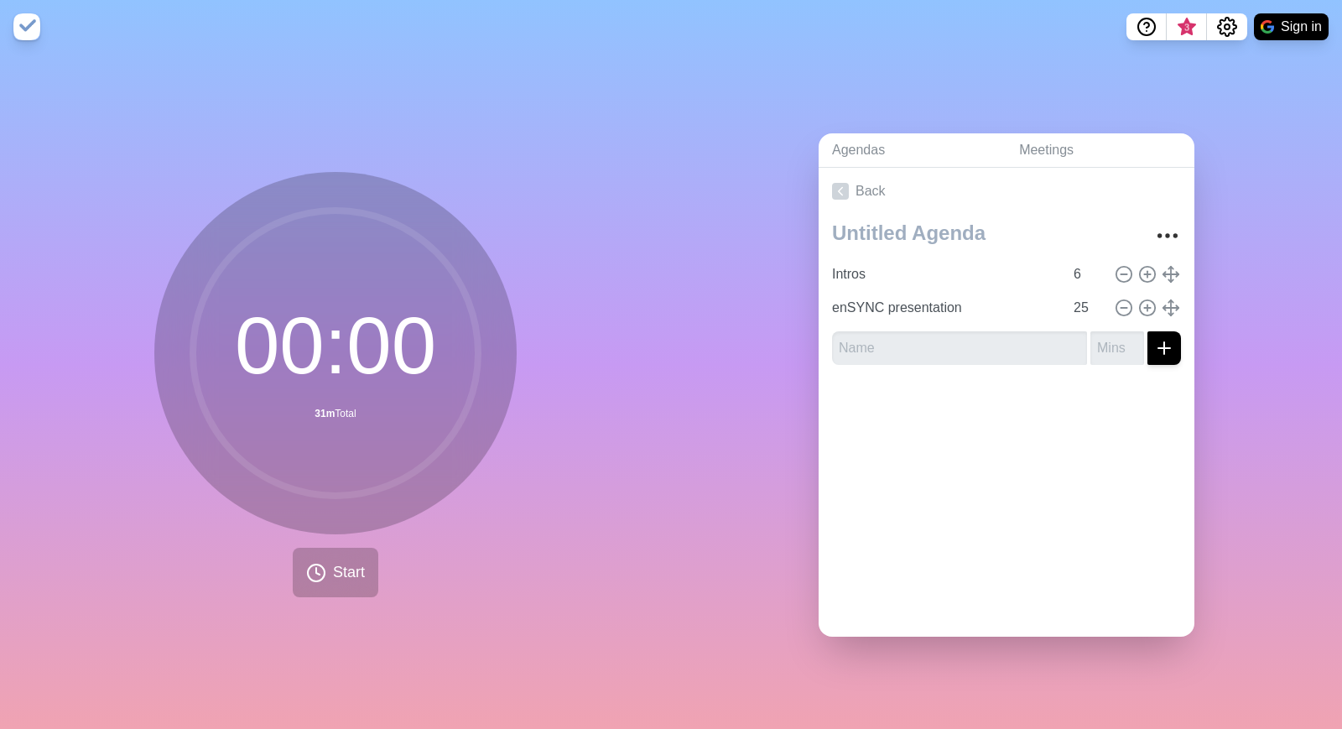
click at [575, 75] on div "Preferences Transition time 15 The seconds in-between each time block Sound Ale…" at bounding box center [671, 364] width 1342 height 729
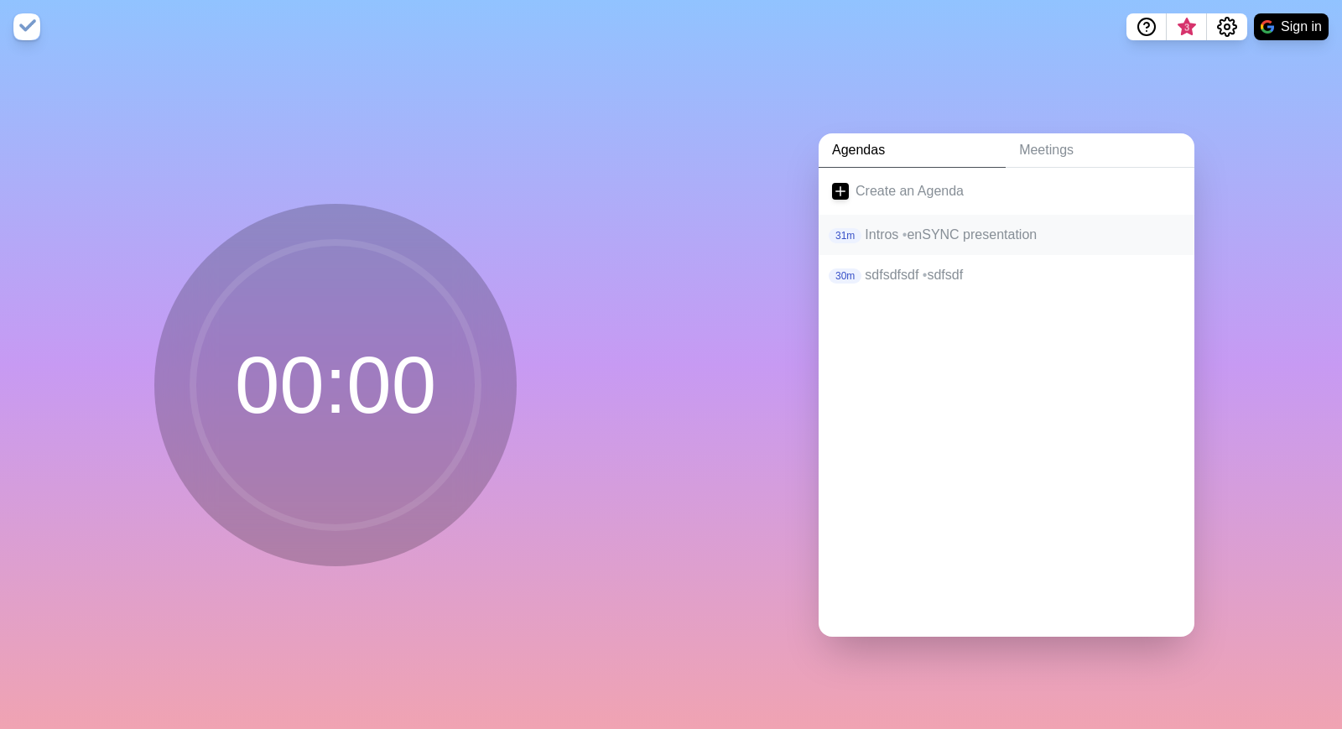
click at [1080, 237] on p "Intros • enSYNC presentation" at bounding box center [1023, 235] width 316 height 20
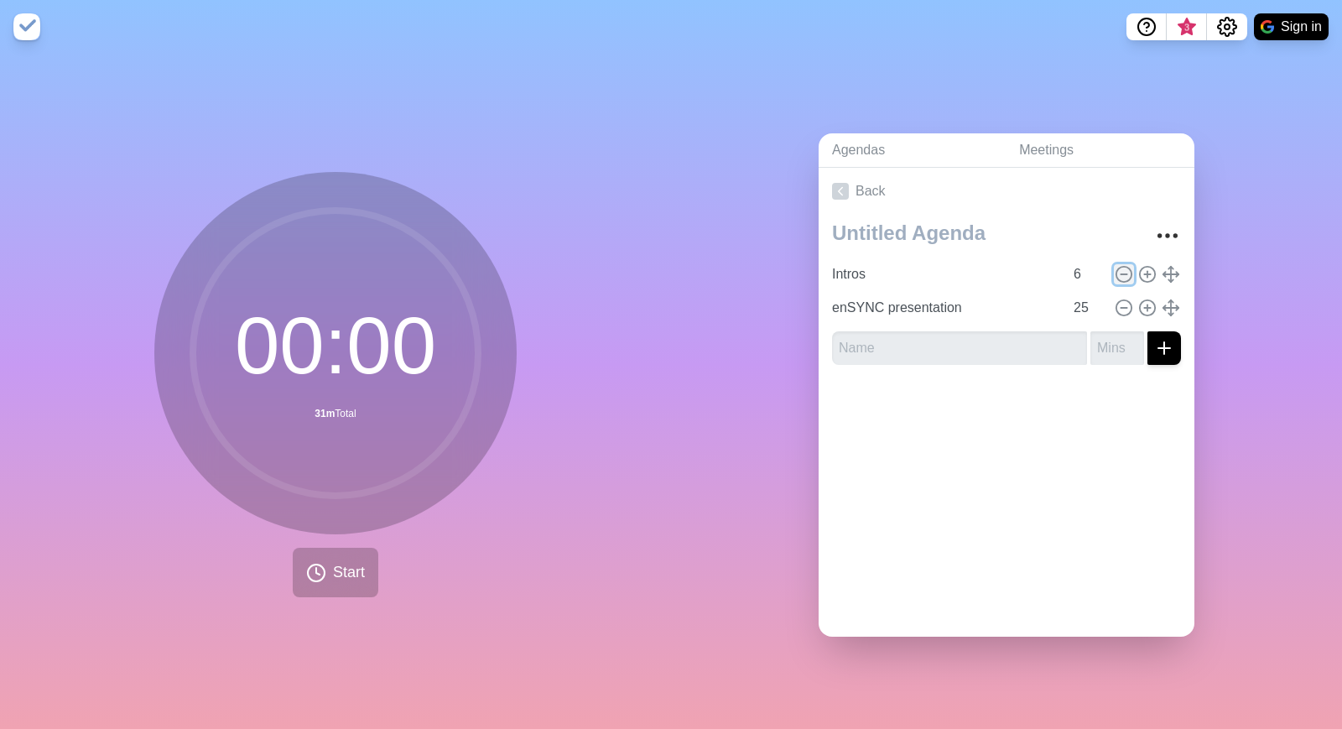
click at [1127, 275] on icon at bounding box center [1124, 274] width 18 height 18
type input "enSYNC presentation"
type input "25"
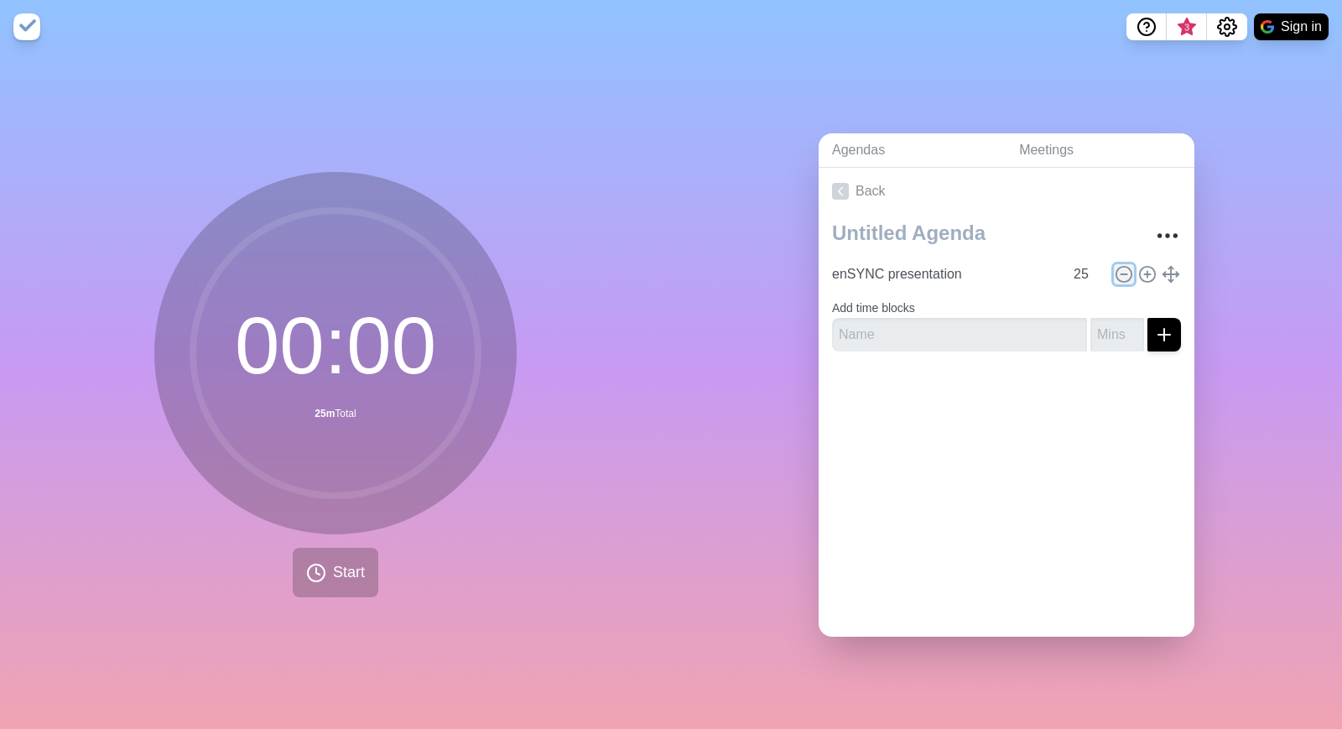
click at [1127, 275] on icon at bounding box center [1124, 274] width 18 height 18
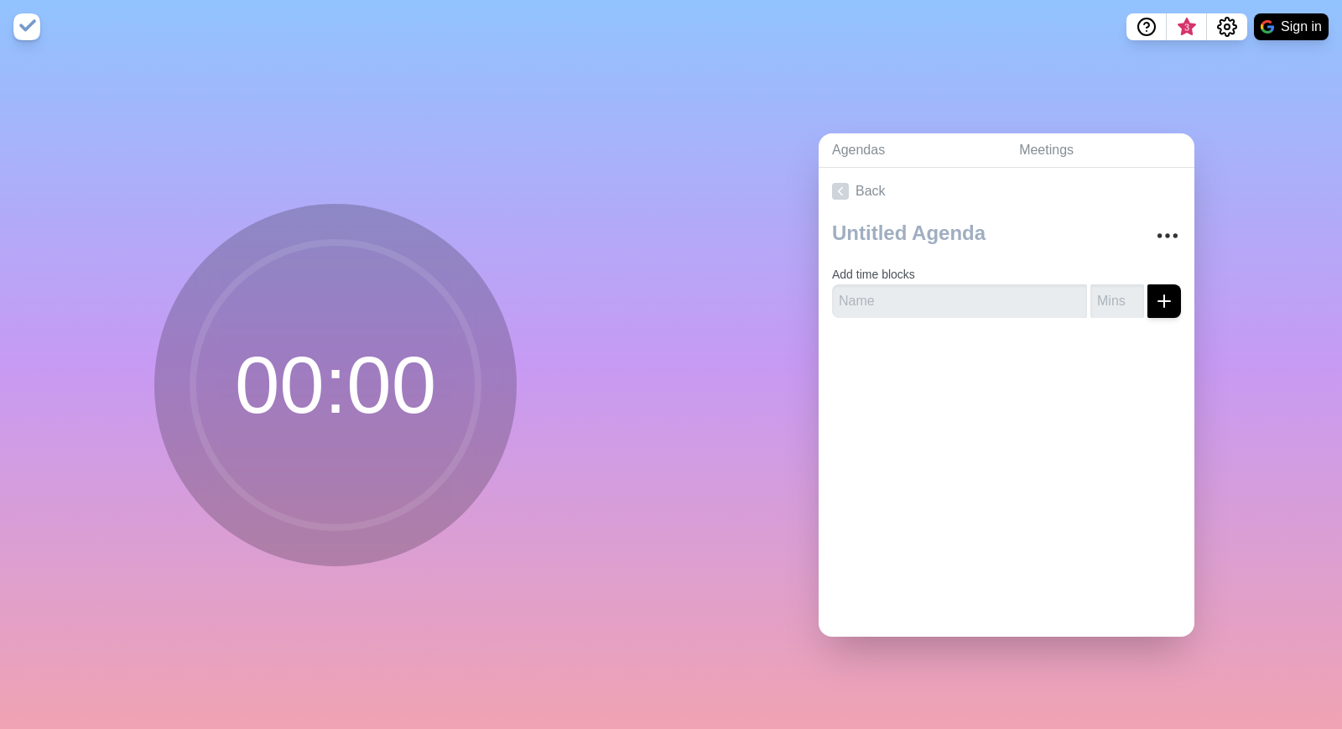
click at [1080, 365] on div at bounding box center [1007, 364] width 376 height 67
click at [874, 188] on link "Back" at bounding box center [1007, 191] width 376 height 47
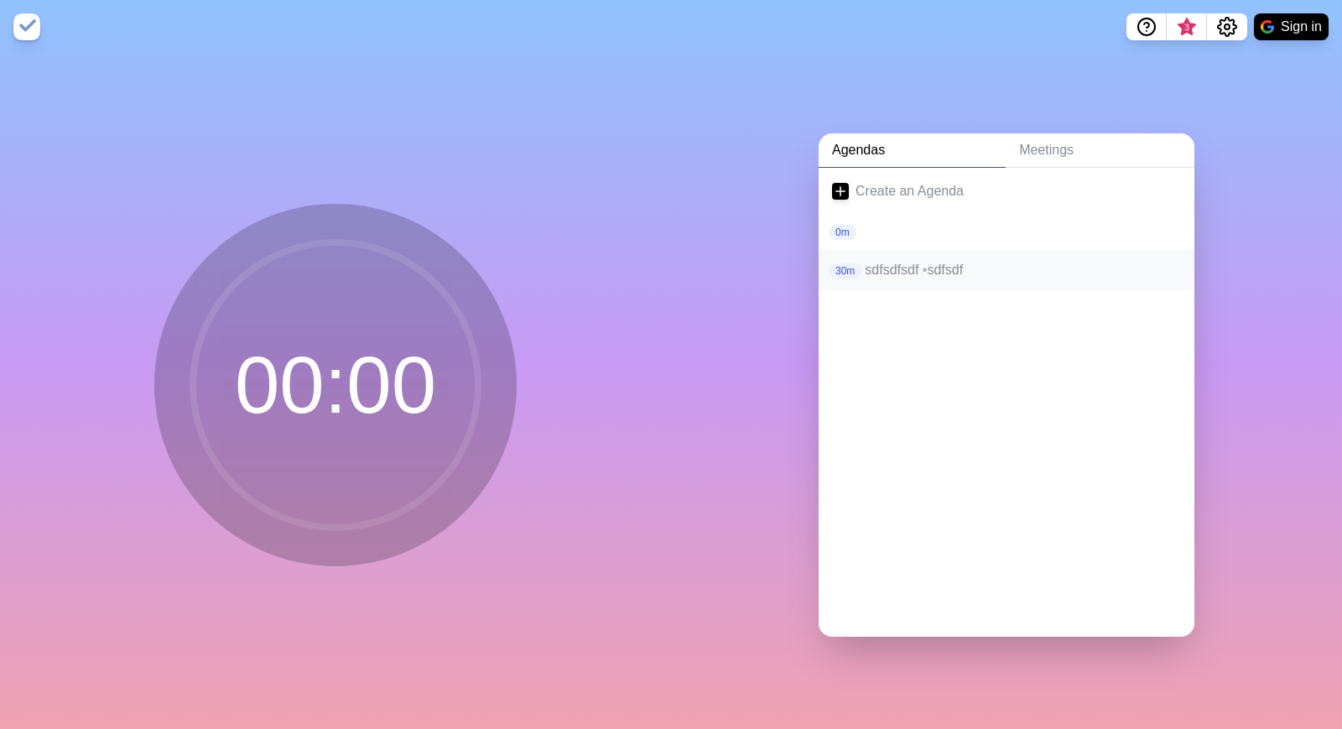
click at [1080, 271] on p "sdfsdfsdf • sdfsdf" at bounding box center [1023, 270] width 316 height 20
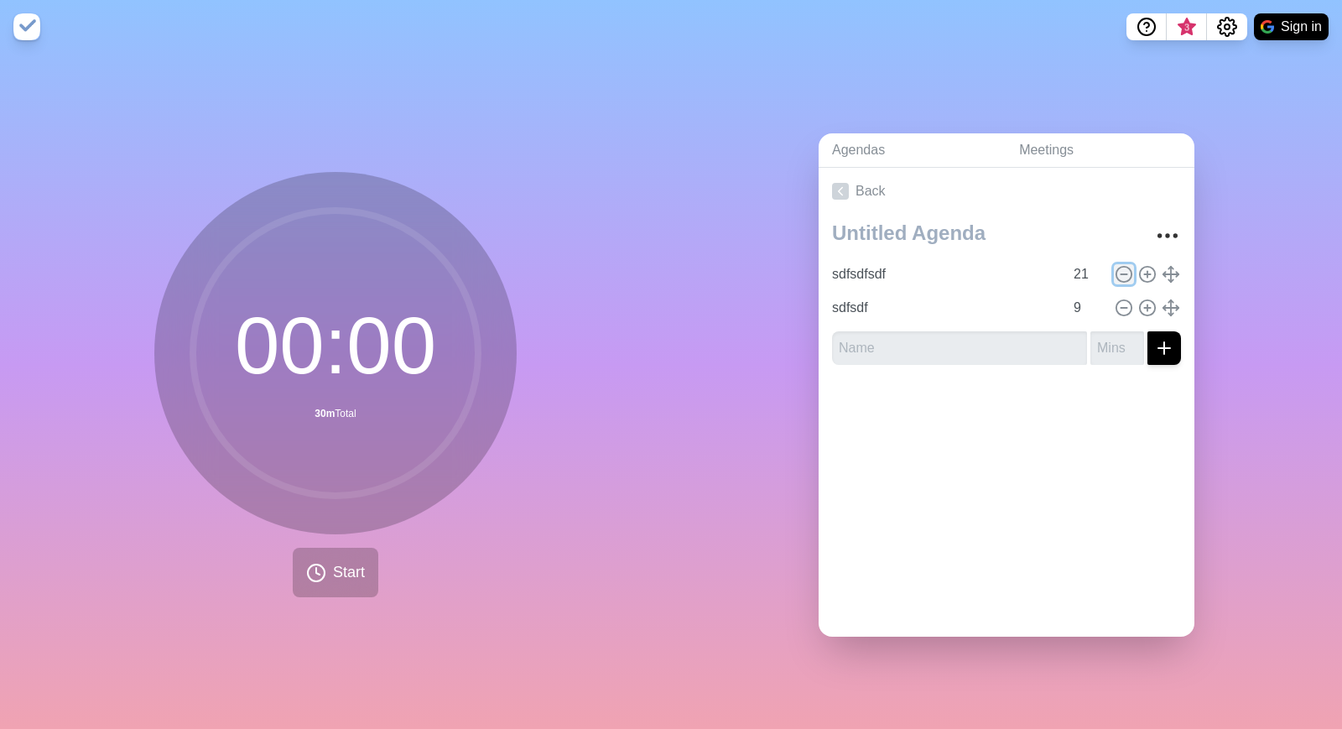
click at [1121, 273] on icon at bounding box center [1124, 274] width 18 height 18
type input "sdfsdf"
type input "9"
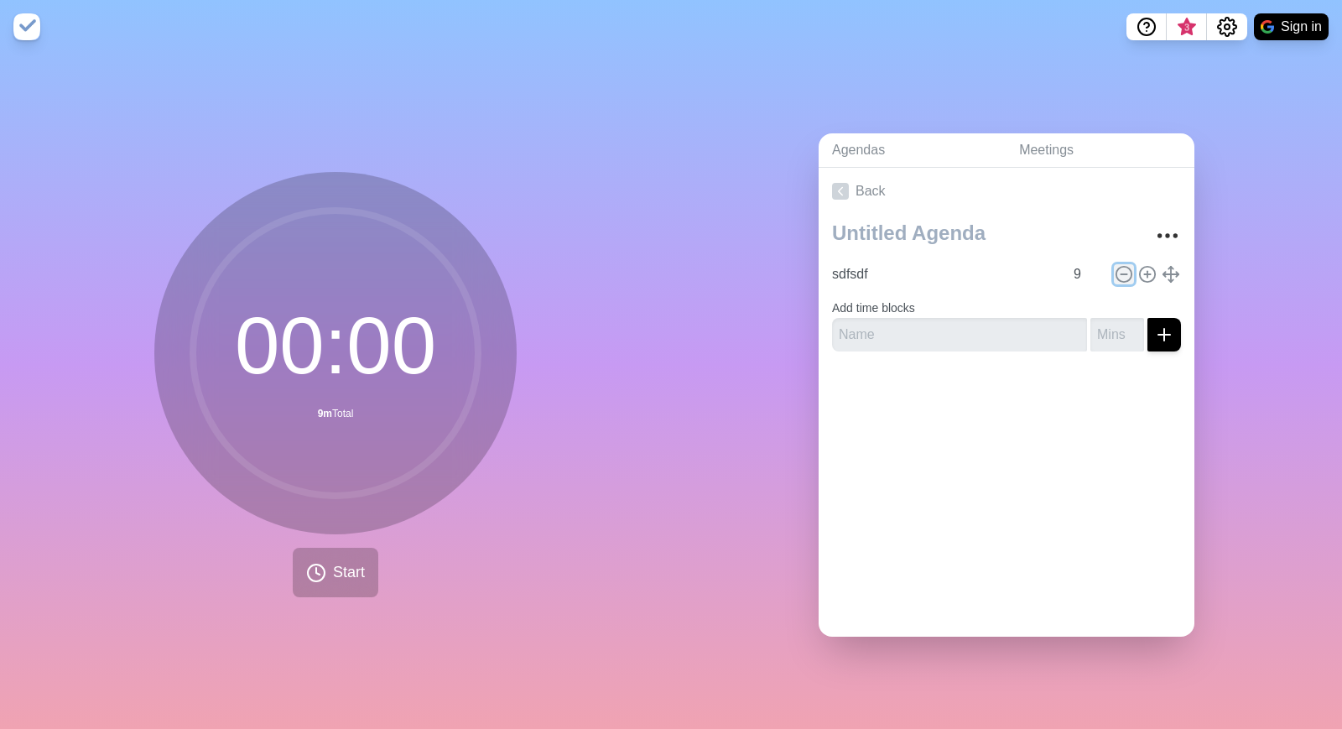
click at [1121, 273] on icon at bounding box center [1124, 274] width 18 height 18
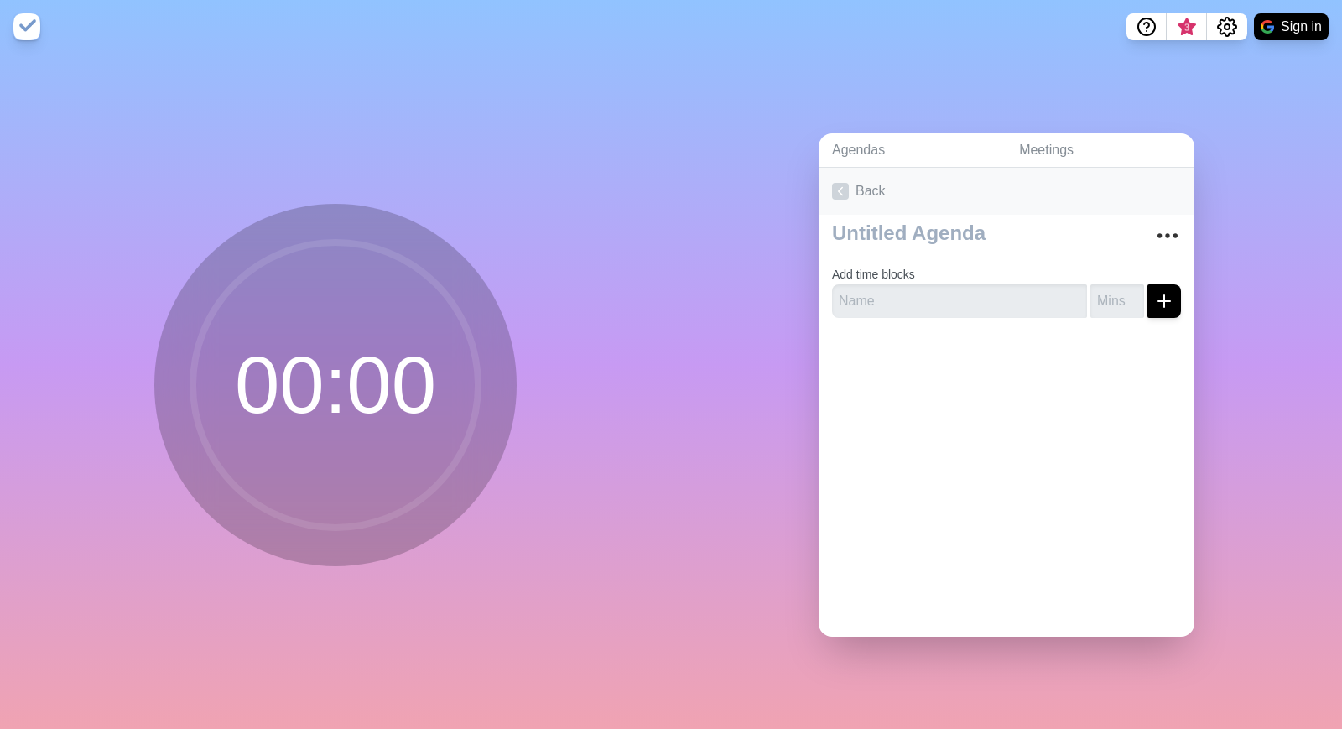
click at [885, 196] on link "Back" at bounding box center [1007, 191] width 376 height 47
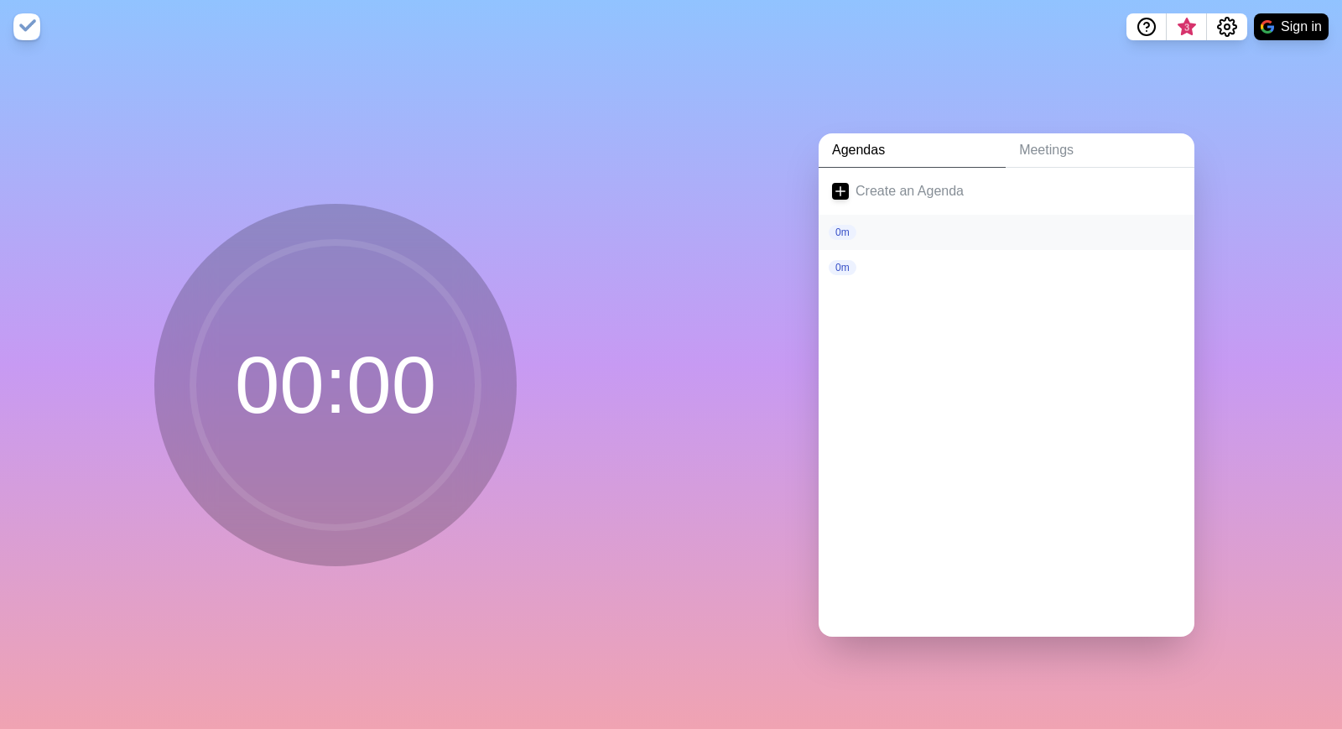
click at [922, 242] on div "0m" at bounding box center [1007, 232] width 376 height 35
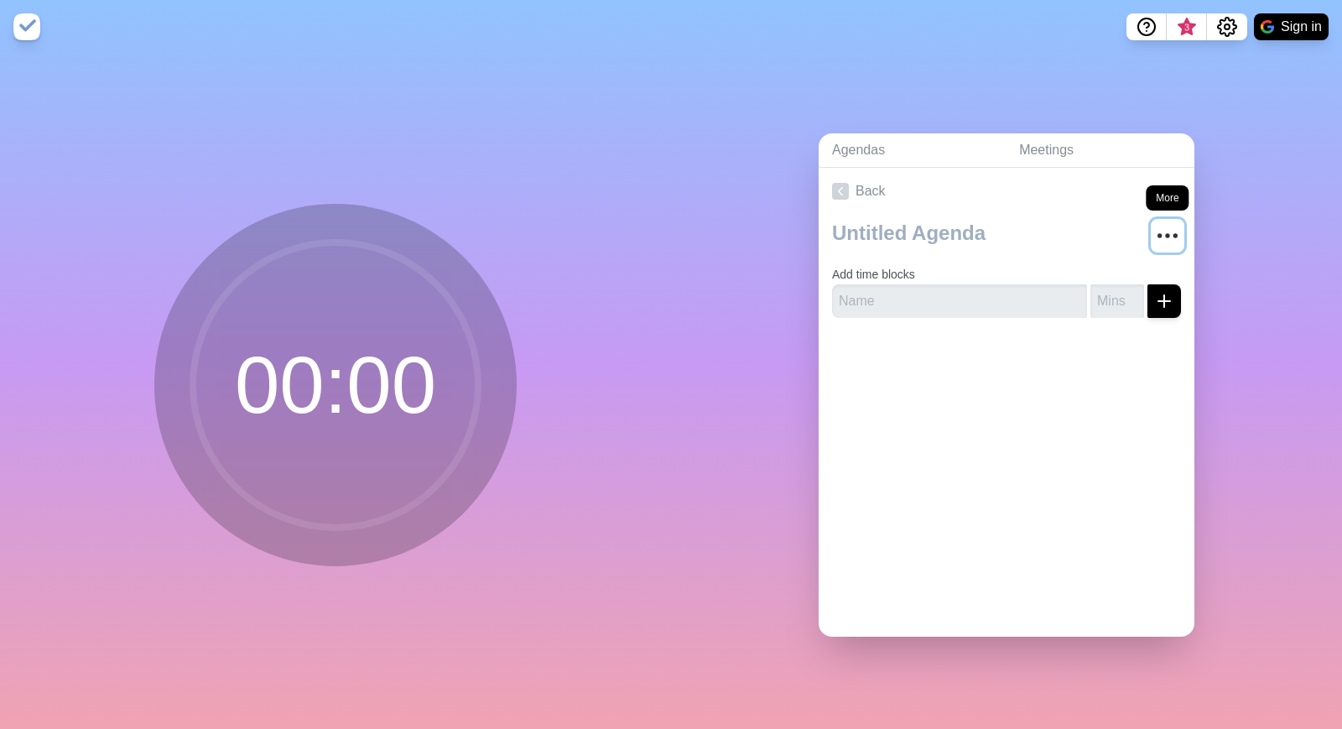
click at [1169, 235] on circle "More" at bounding box center [1168, 236] width 3 height 3
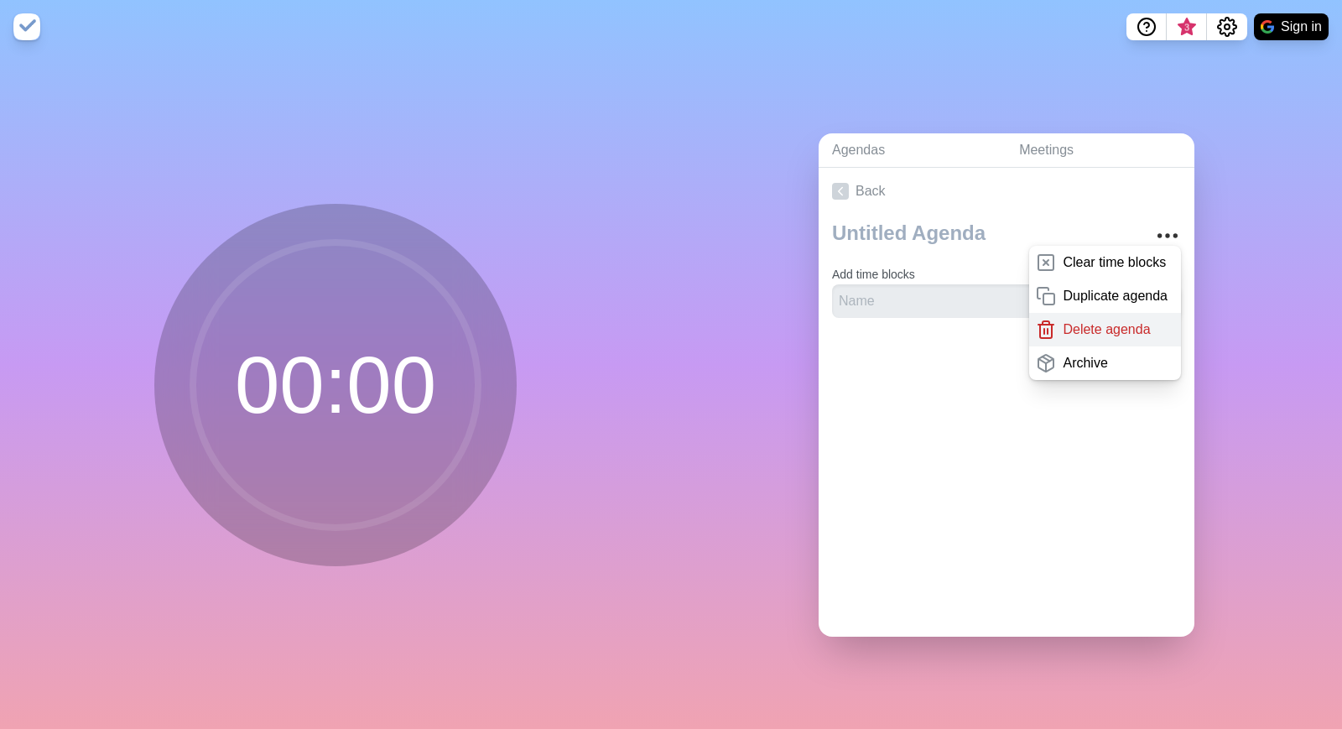
click at [1106, 335] on p "Delete agenda" at bounding box center [1106, 330] width 87 height 20
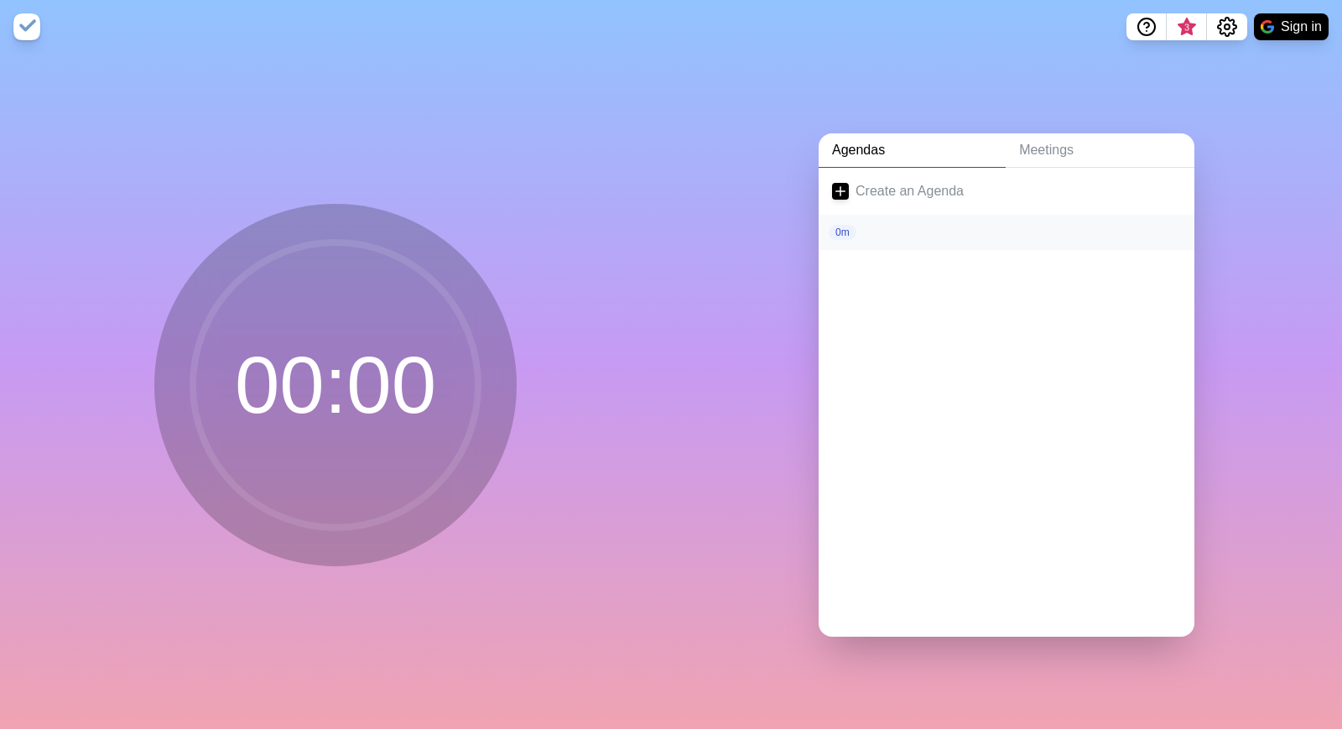
click at [1168, 231] on div "0m" at bounding box center [1006, 232] width 349 height 15
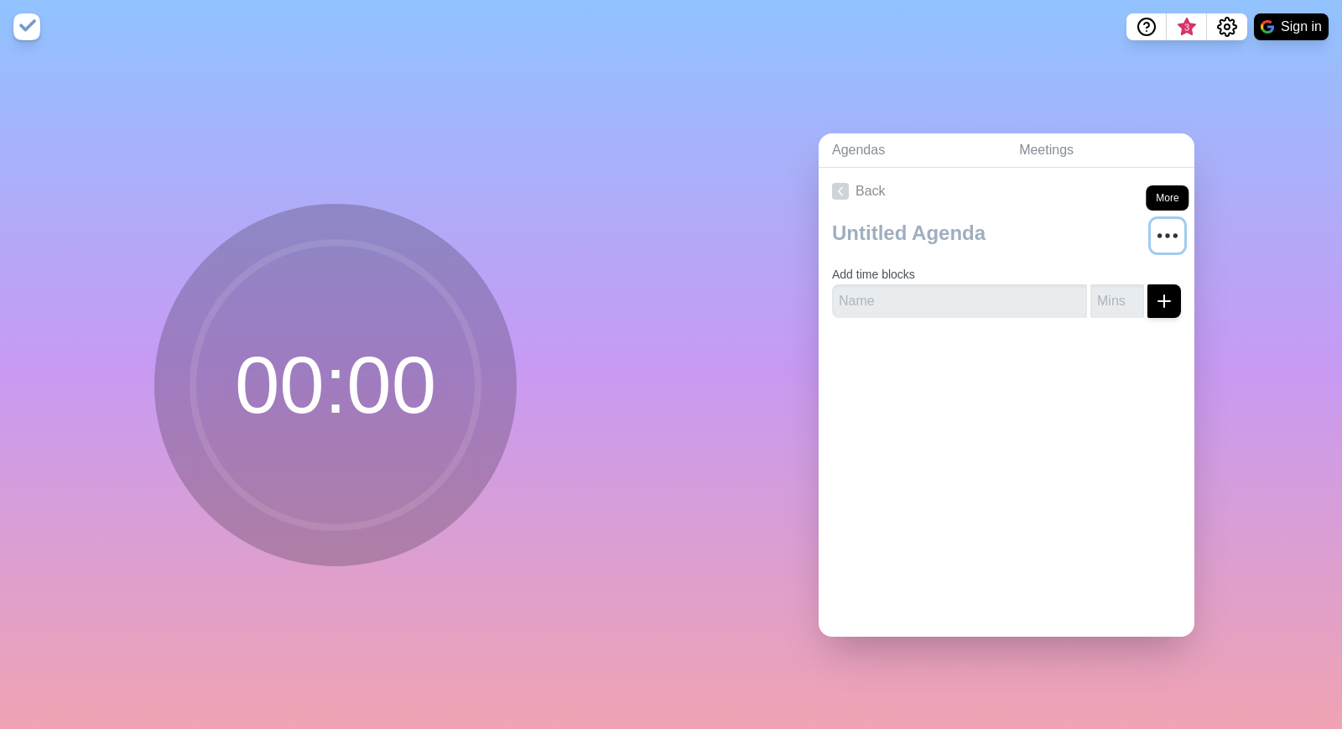
click at [1172, 233] on icon "More" at bounding box center [1167, 235] width 27 height 27
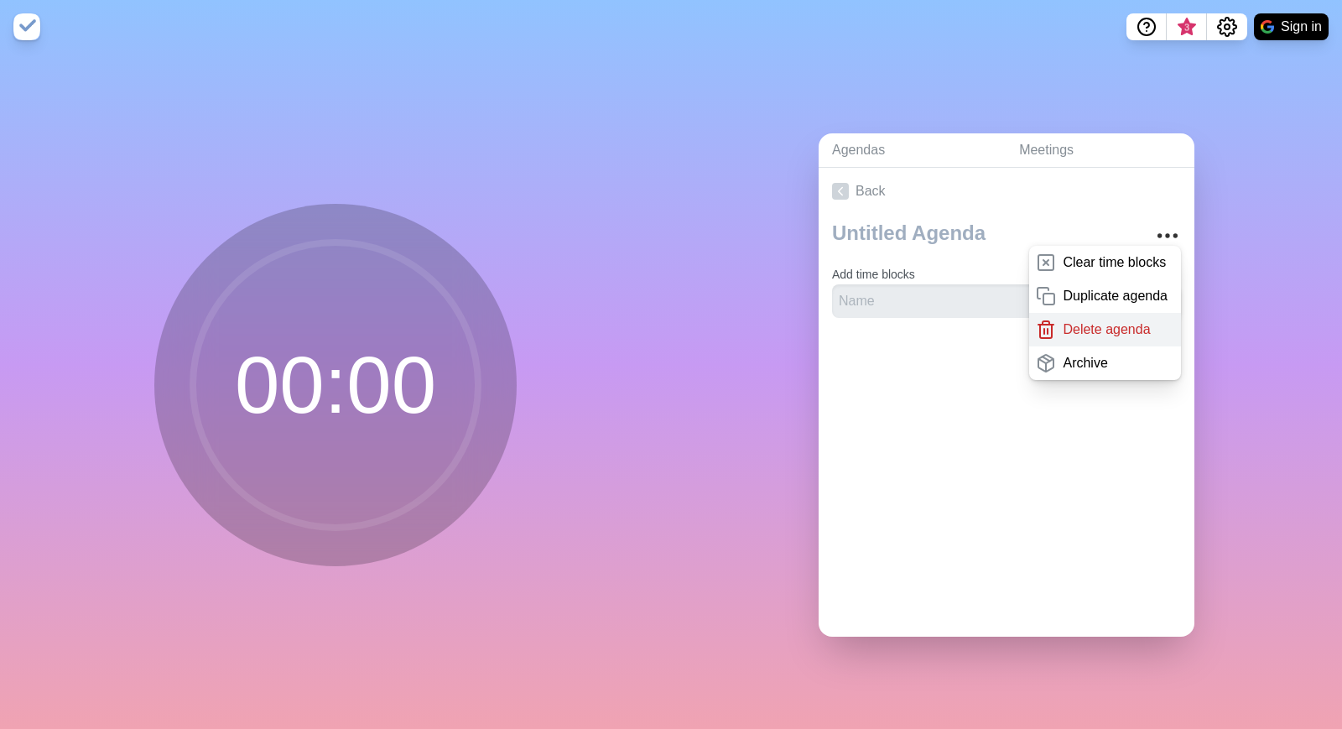
click at [1096, 336] on p "Delete agenda" at bounding box center [1106, 330] width 87 height 20
